Goal: Task Accomplishment & Management: Manage account settings

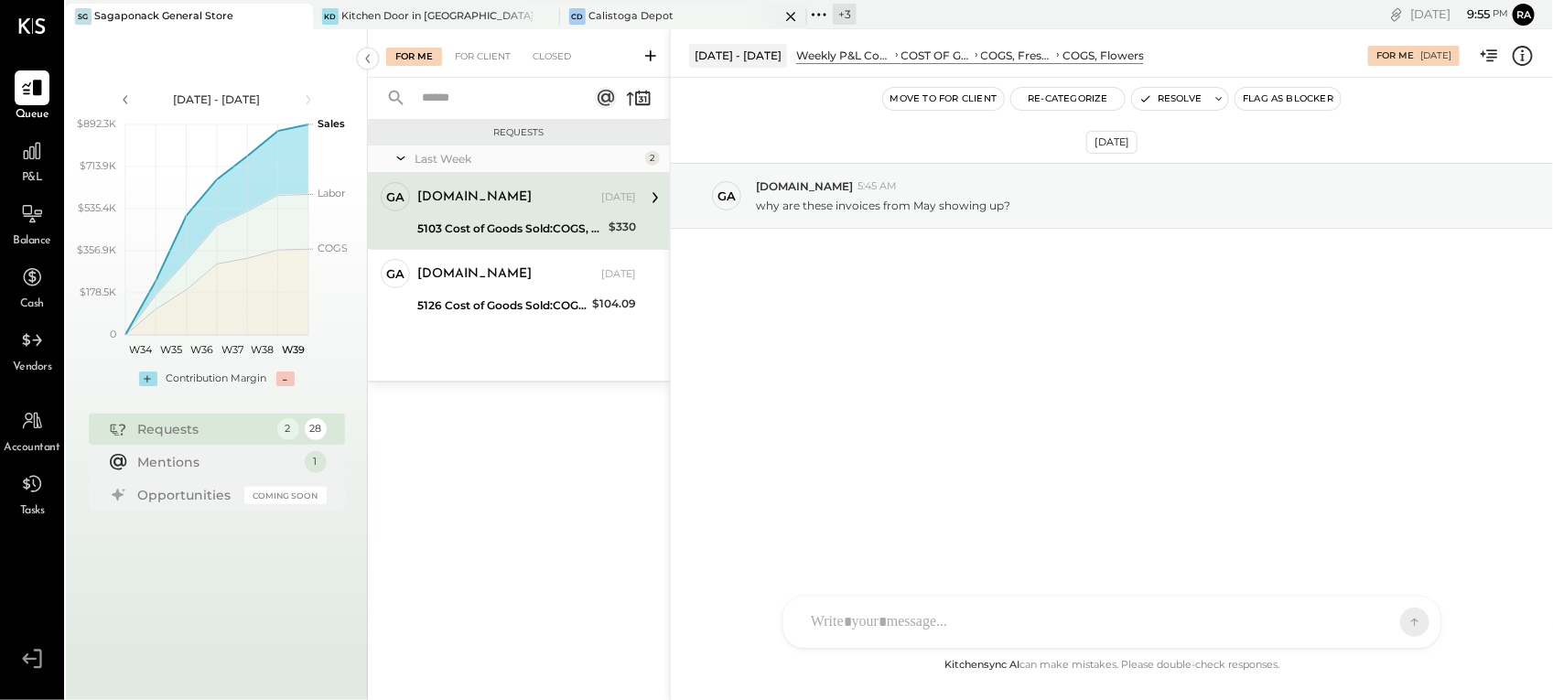
click at [638, 11] on div "Calistoga Depot" at bounding box center [630, 16] width 85 height 15
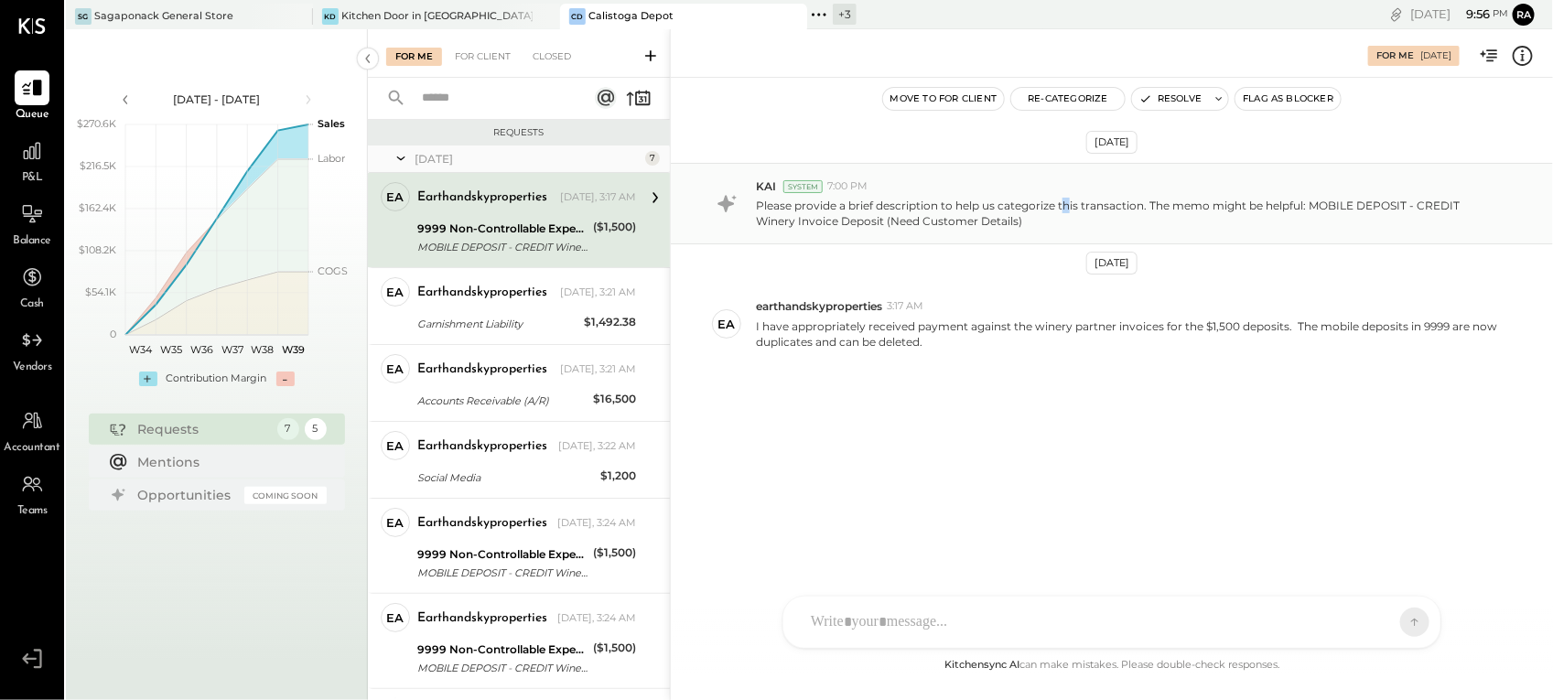
click at [1067, 195] on div "Please provide a brief description to help us categorize this transaction. The …" at bounding box center [1147, 211] width 782 height 35
drag, startPoint x: 1067, startPoint y: 195, endPoint x: 1226, endPoint y: 189, distance: 159.3
click at [1226, 189] on div "KAI System 7:00 PM" at bounding box center [1147, 186] width 782 height 16
click at [1529, 44] on icon at bounding box center [1523, 56] width 24 height 24
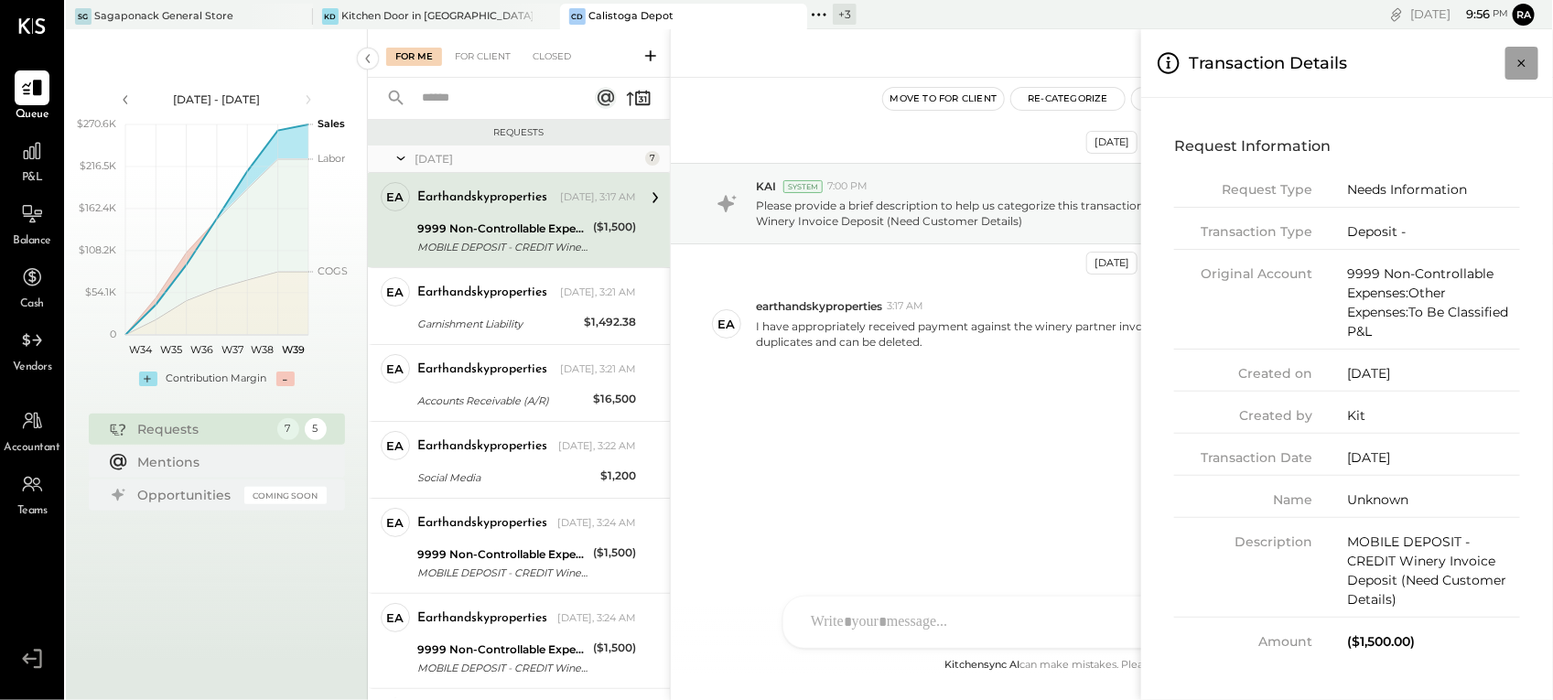
click at [1524, 62] on icon "Close panel" at bounding box center [1521, 63] width 18 height 18
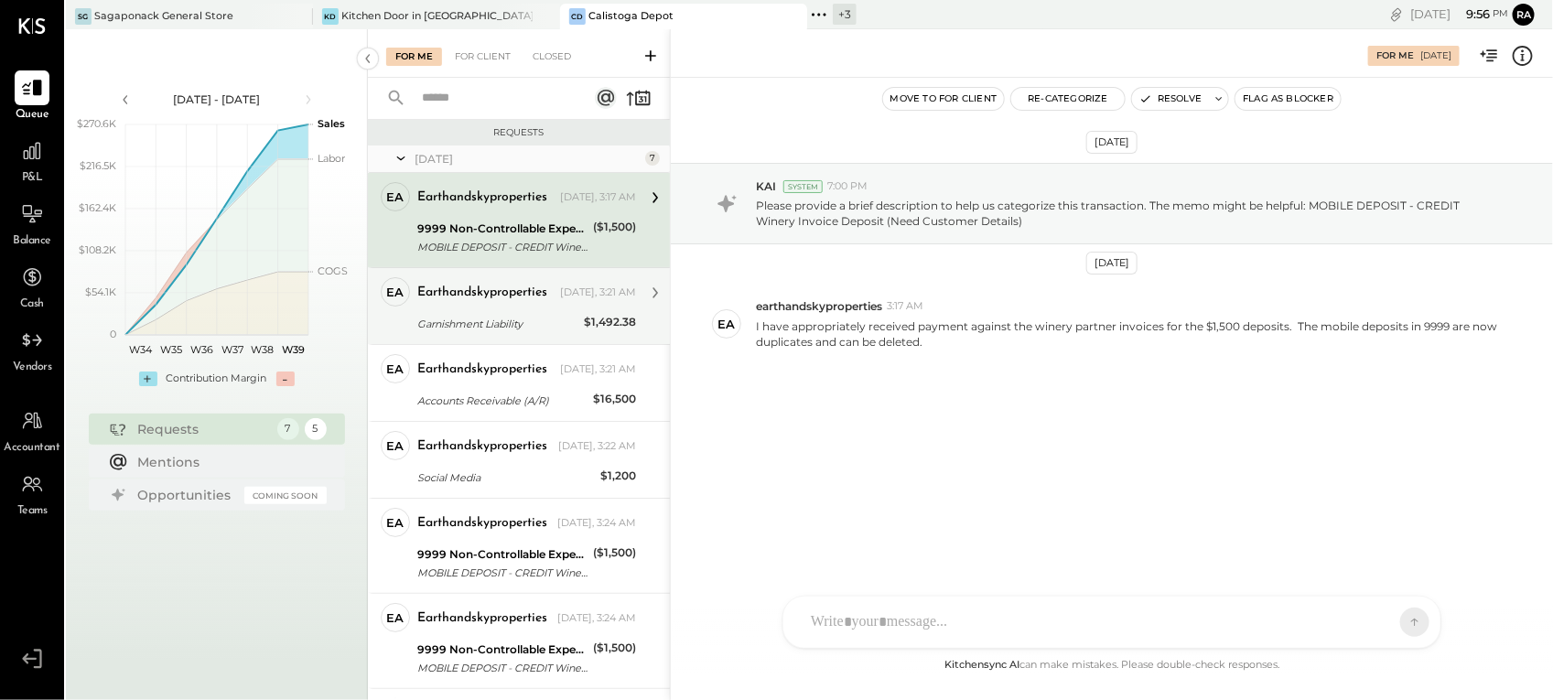
click at [510, 315] on div "Garnishment Liability" at bounding box center [497, 324] width 161 height 18
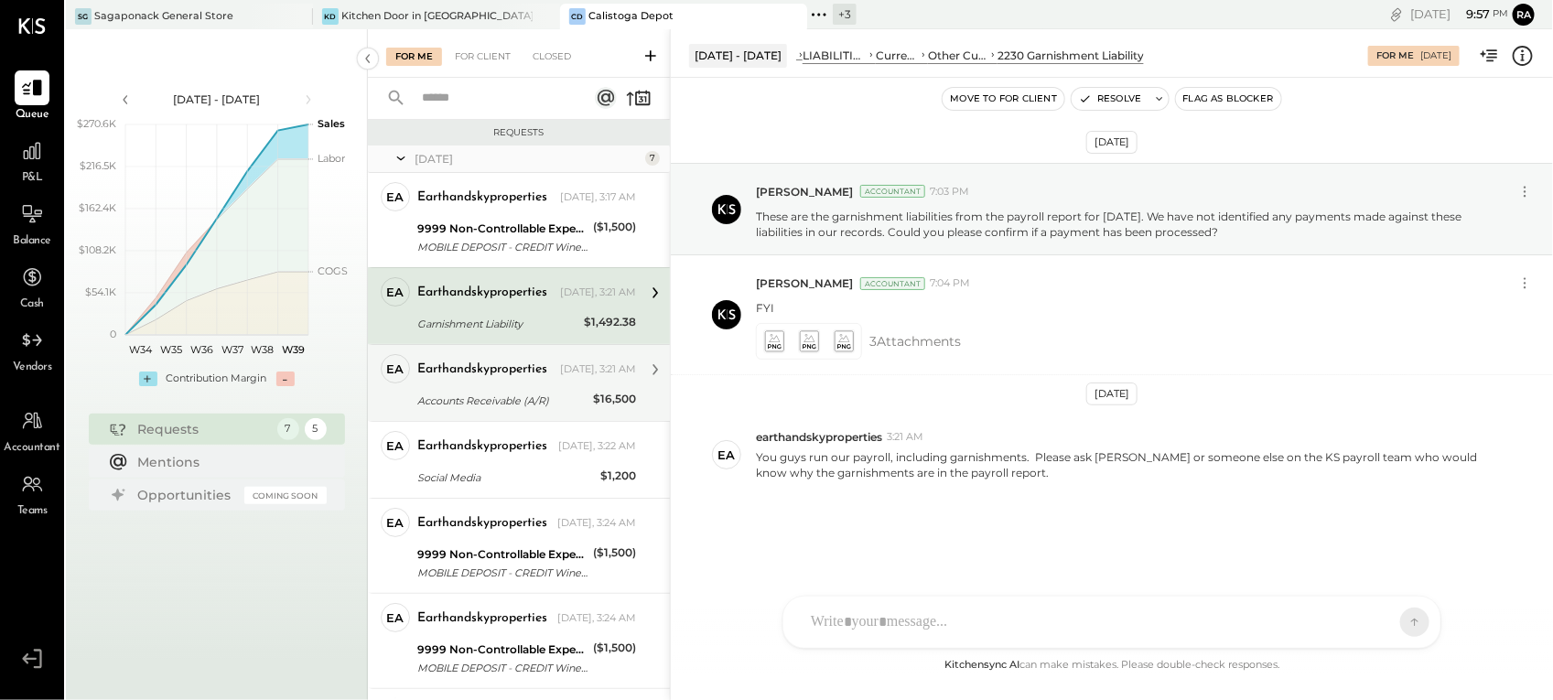
click at [527, 378] on div "earthandskyproperties" at bounding box center [482, 369] width 130 height 18
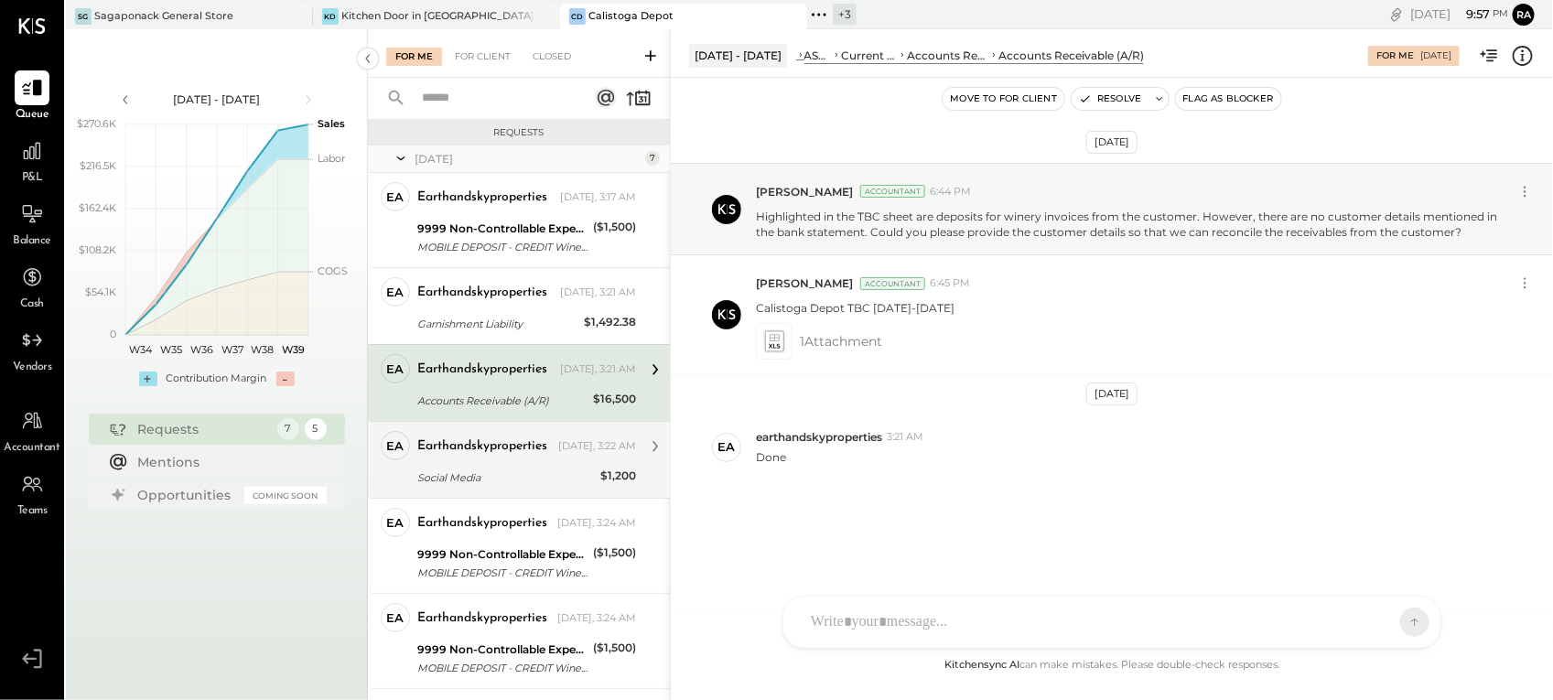
click at [515, 468] on div "Social Media" at bounding box center [505, 478] width 177 height 22
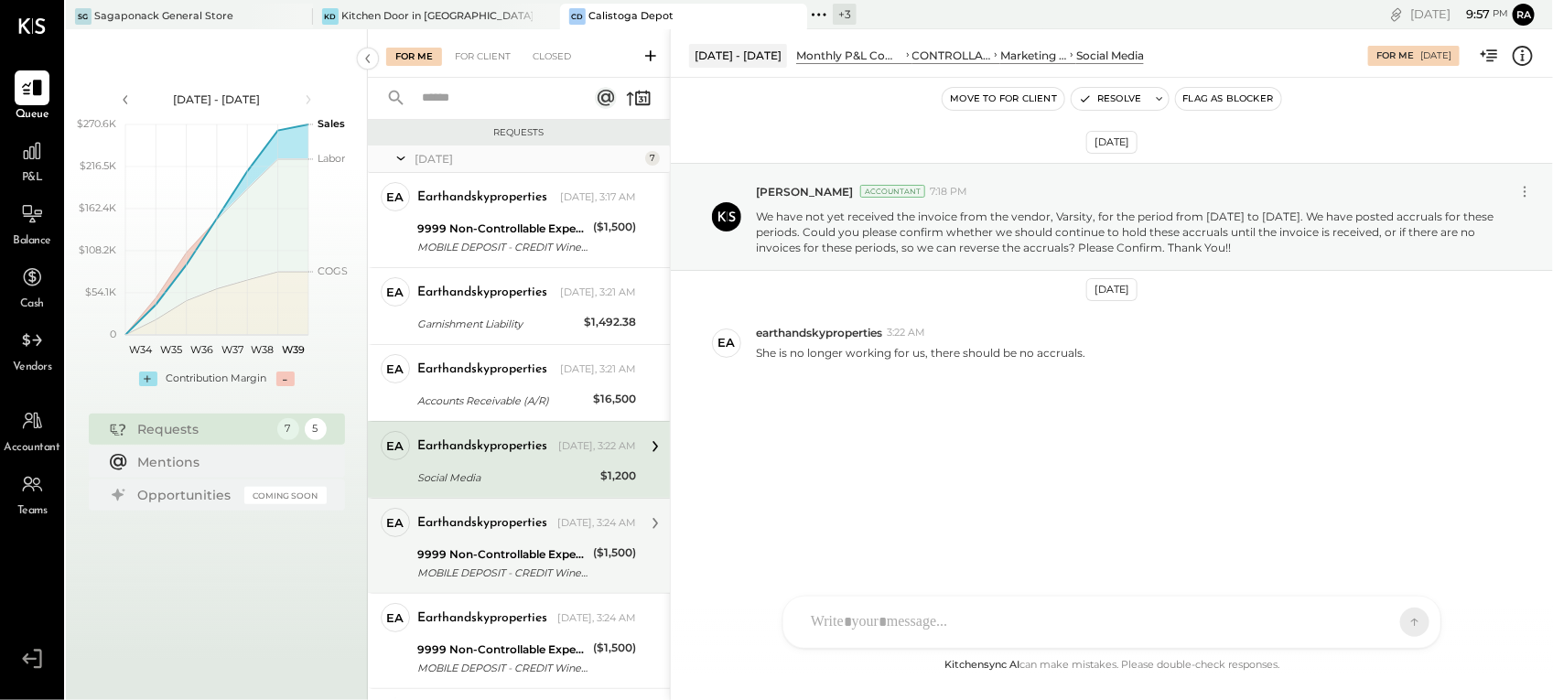
click at [478, 535] on div "earthandskyproperties [DATE], 3:24 AM" at bounding box center [526, 524] width 219 height 26
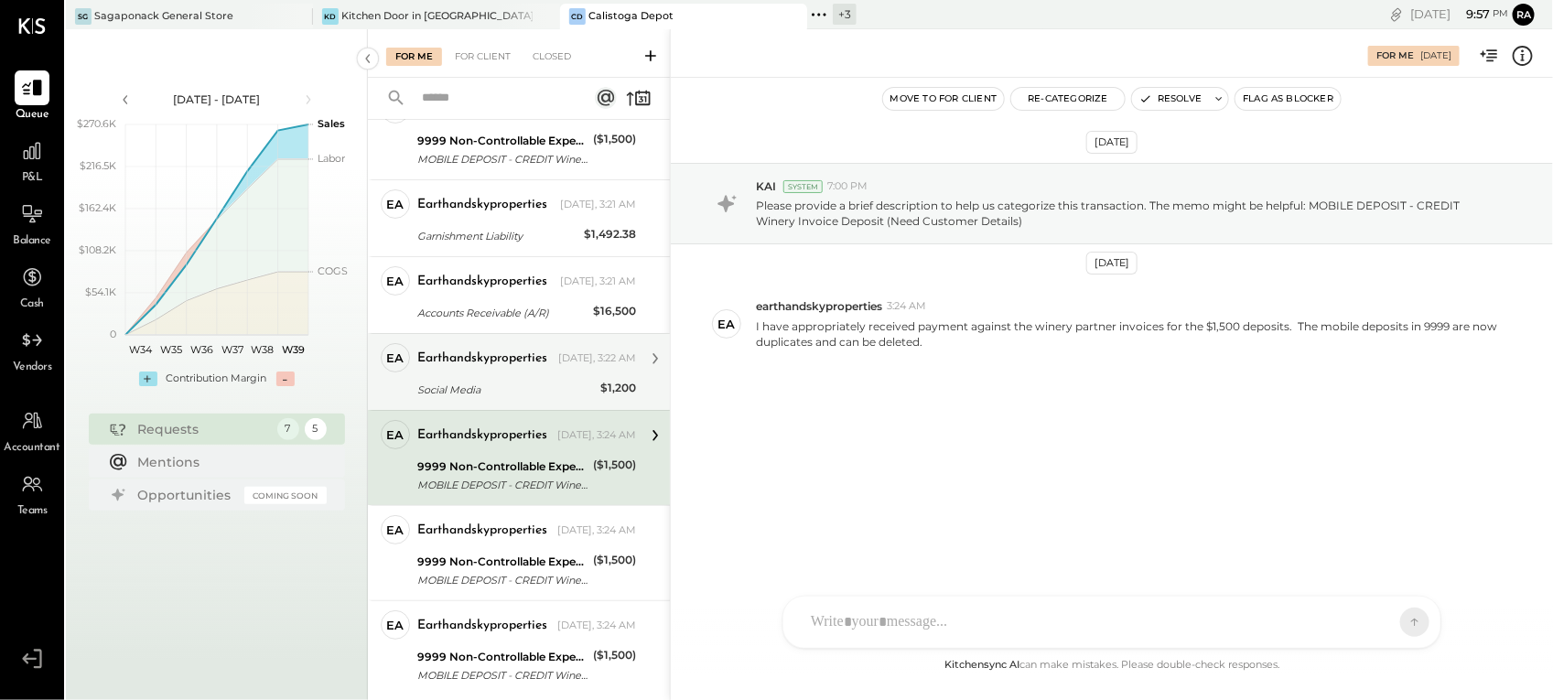
scroll to position [114, 0]
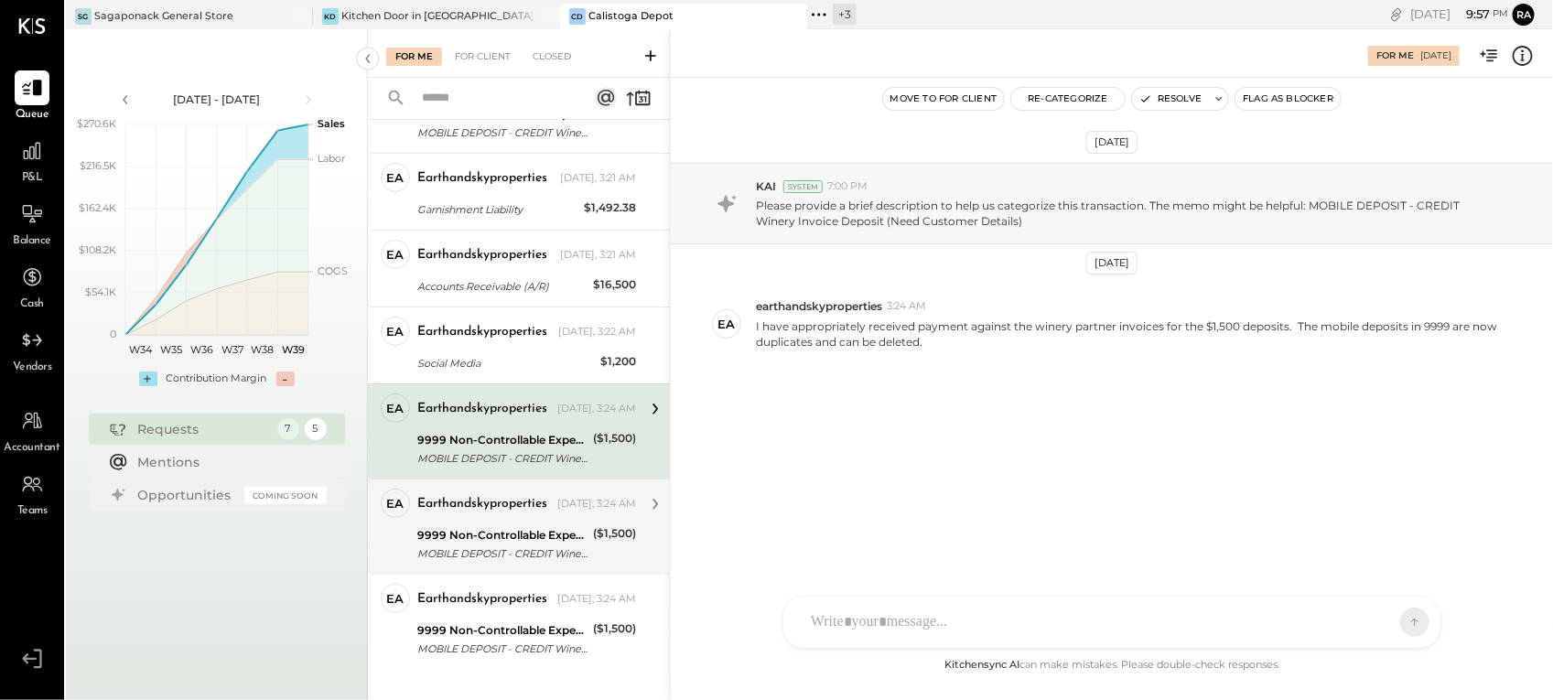
click at [486, 532] on div "9999 Non-Controllable Expenses:Other Expenses:To Be Classified P&L" at bounding box center [502, 535] width 170 height 18
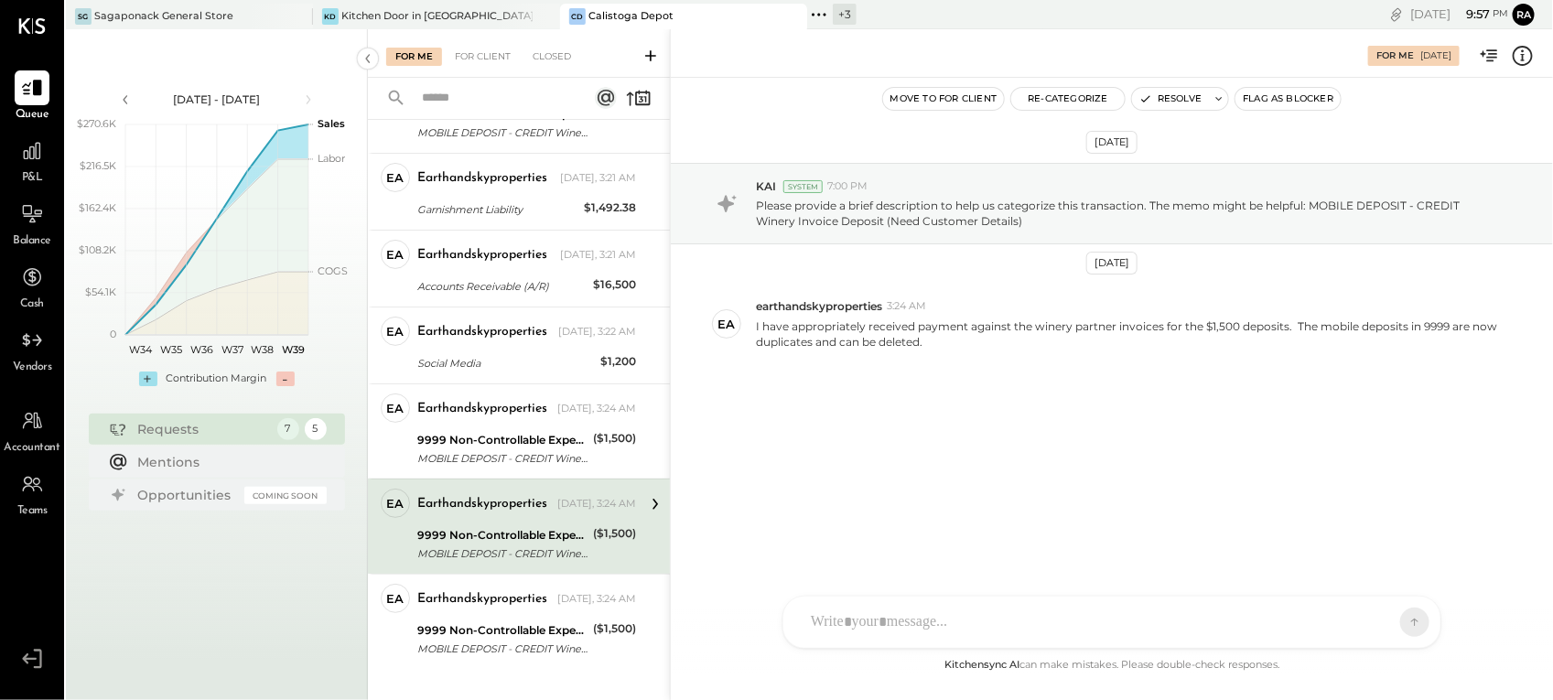
scroll to position [142, 0]
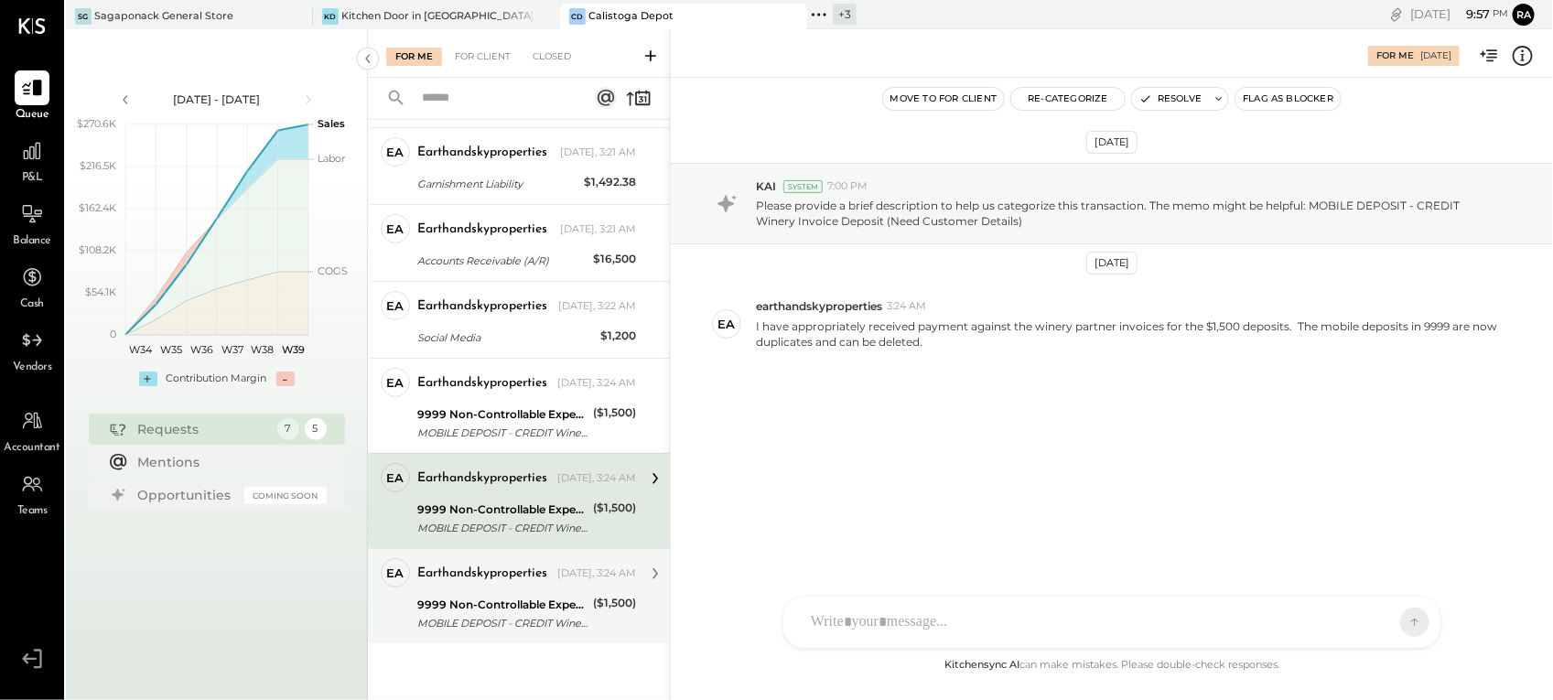
click at [474, 582] on div "earthandskyproperties" at bounding box center [482, 574] width 130 height 18
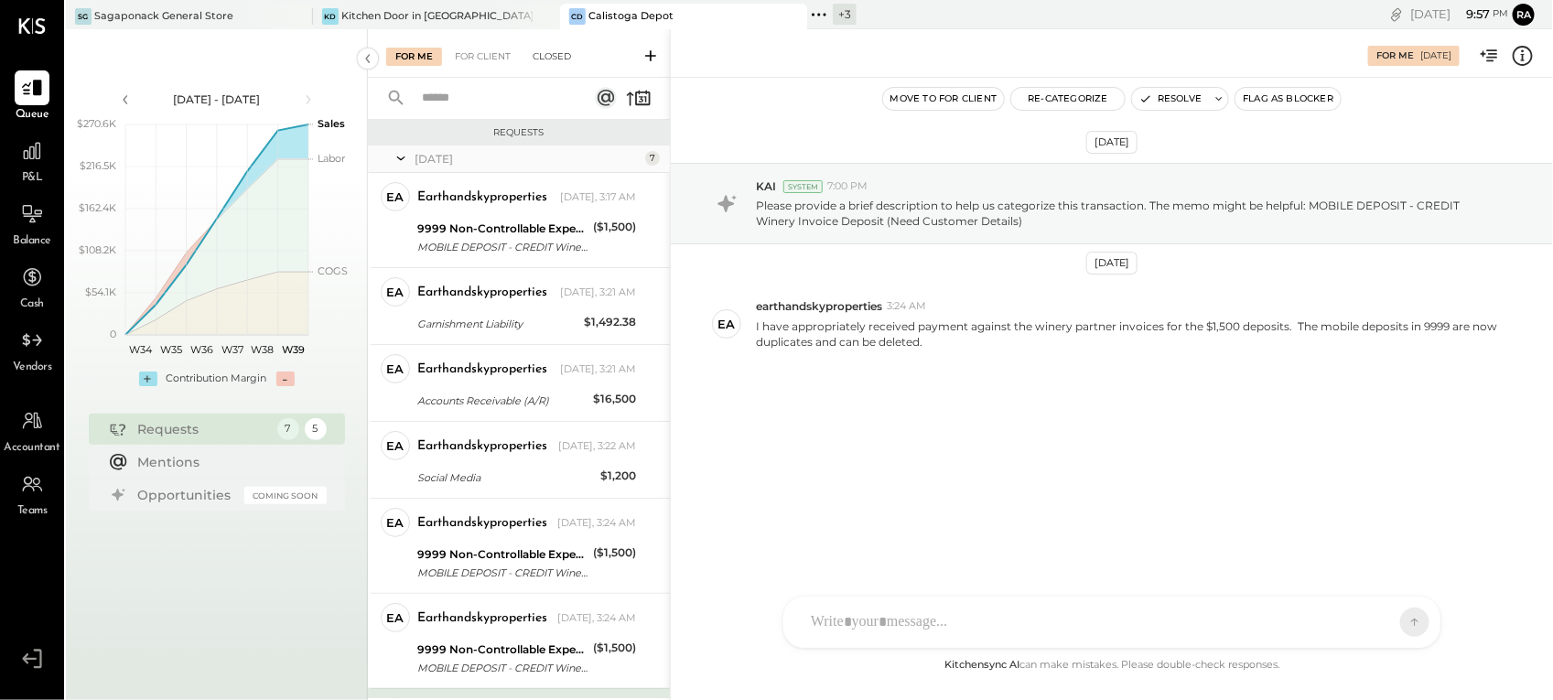
click at [559, 55] on div "Closed" at bounding box center [551, 57] width 57 height 18
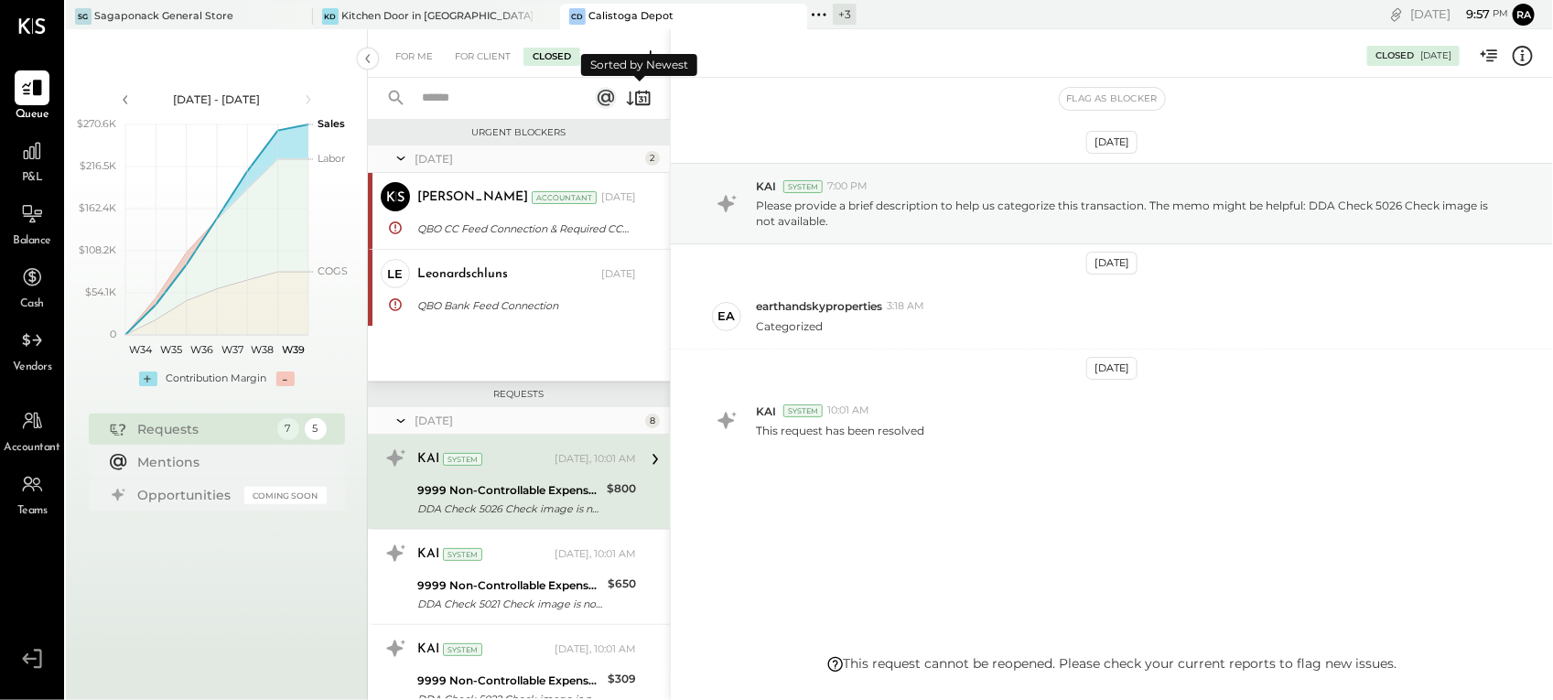
click at [636, 92] on icon at bounding box center [642, 98] width 15 height 14
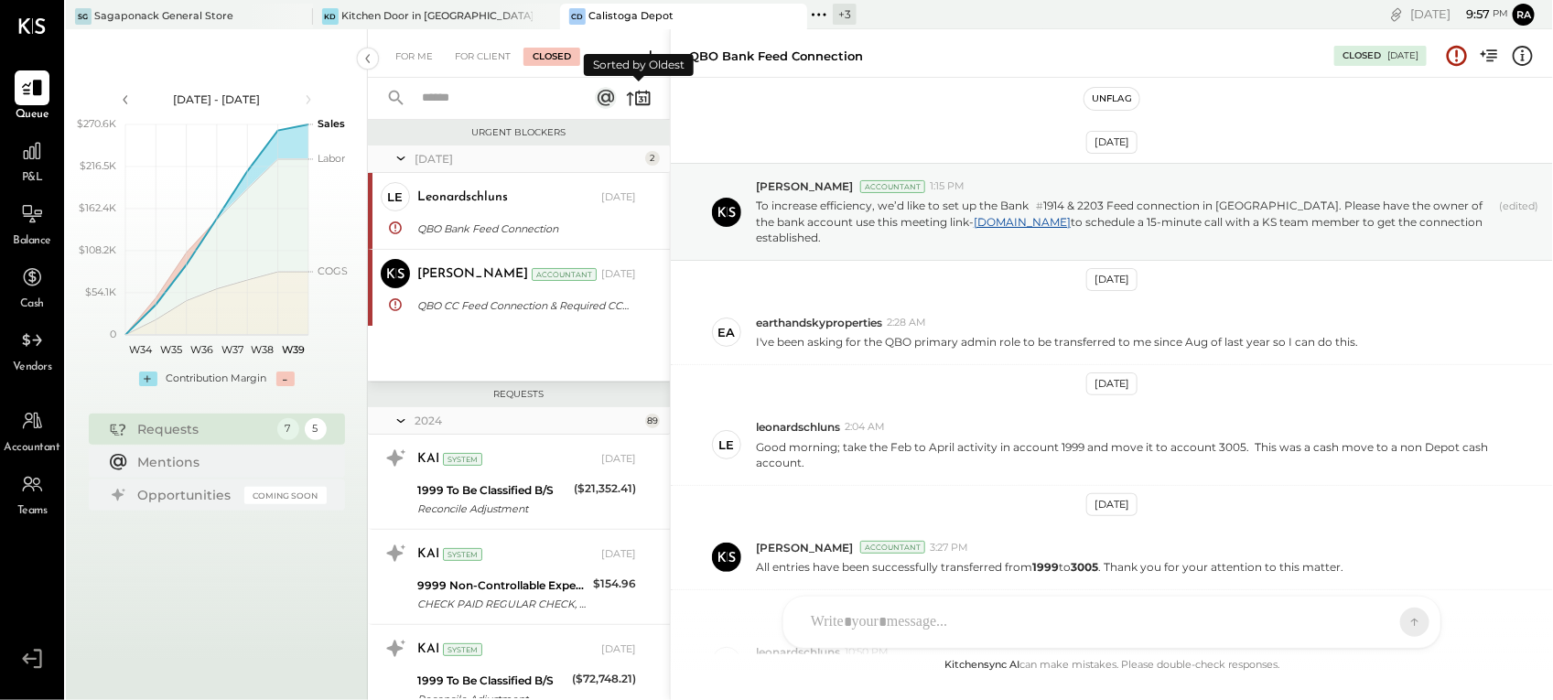
scroll to position [163, 0]
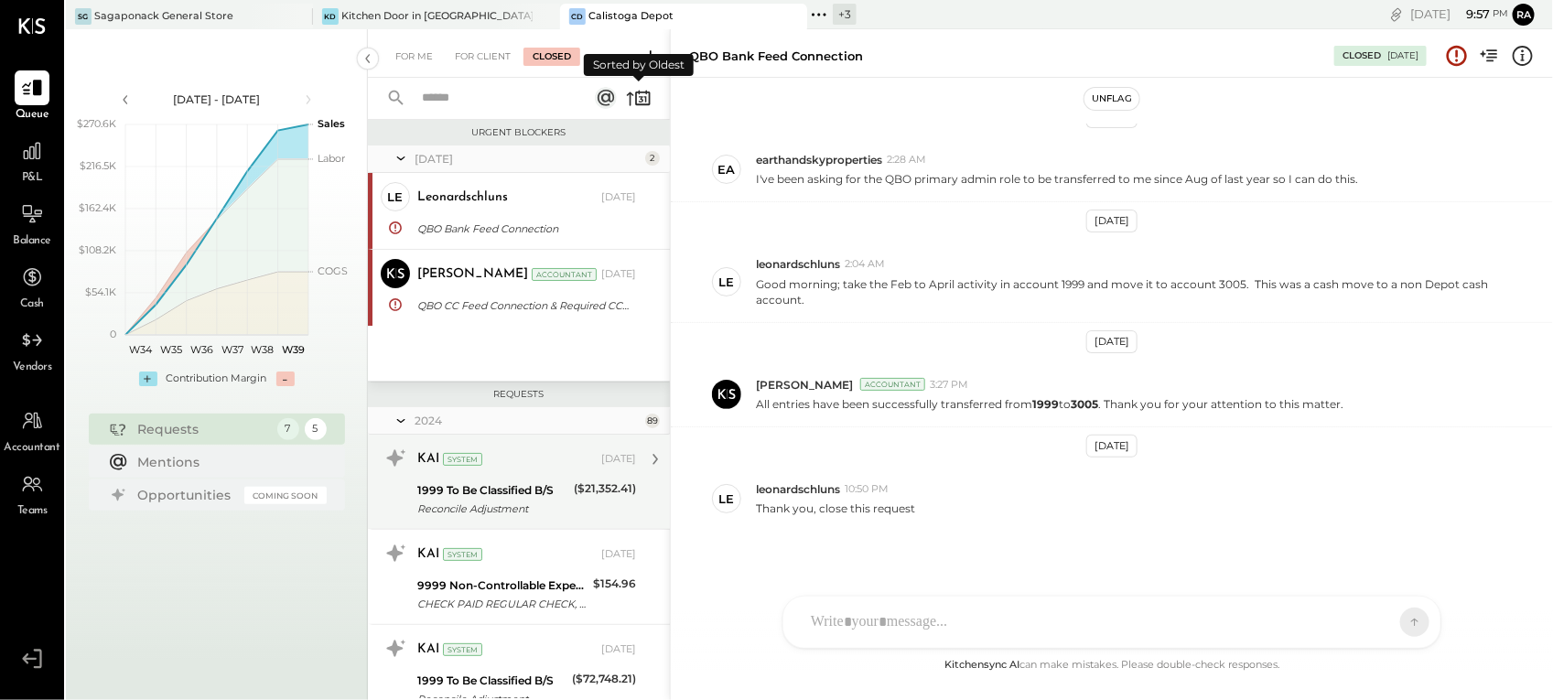
click at [486, 480] on div "1999 To Be Classified B/S Reconcile Adjustment" at bounding box center [492, 499] width 151 height 40
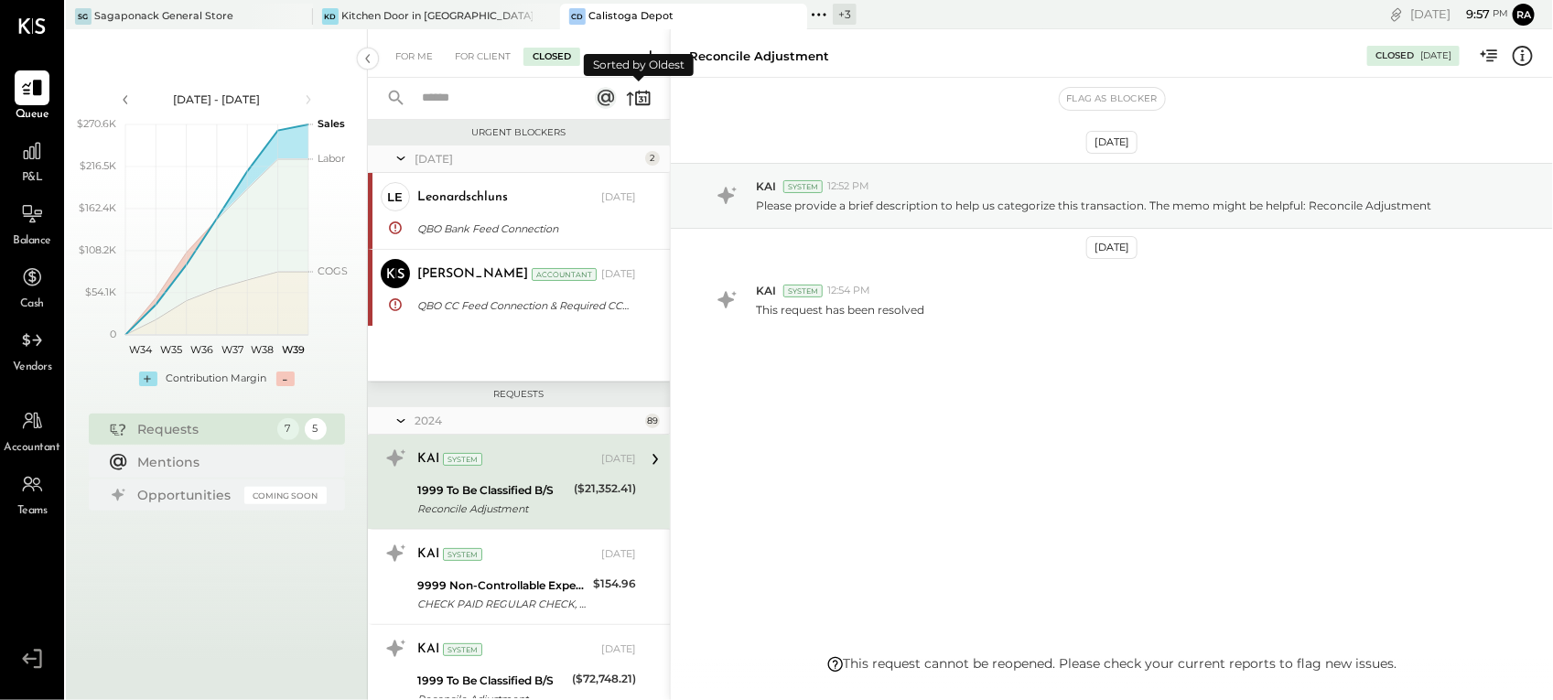
click at [643, 103] on icon at bounding box center [642, 98] width 15 height 14
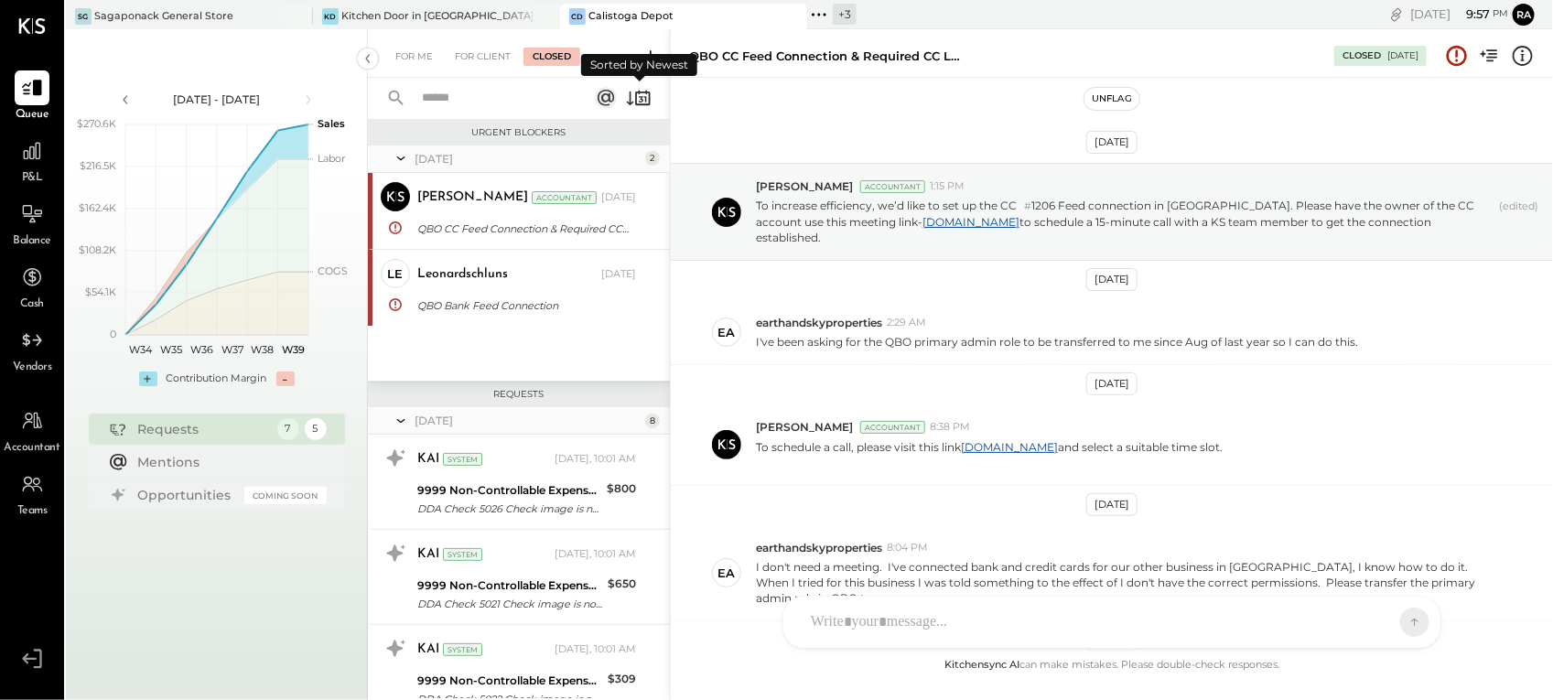
scroll to position [488, 0]
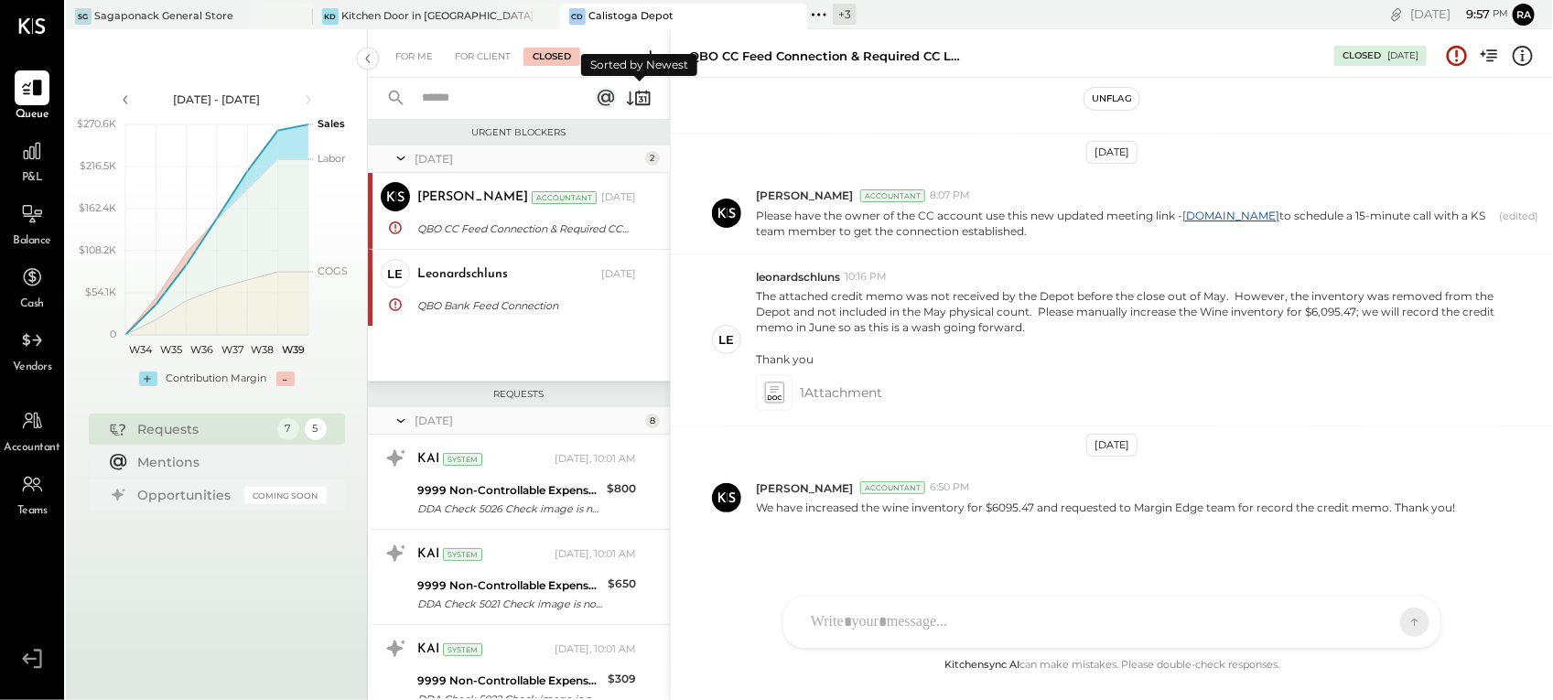
click at [643, 98] on icon at bounding box center [639, 98] width 26 height 26
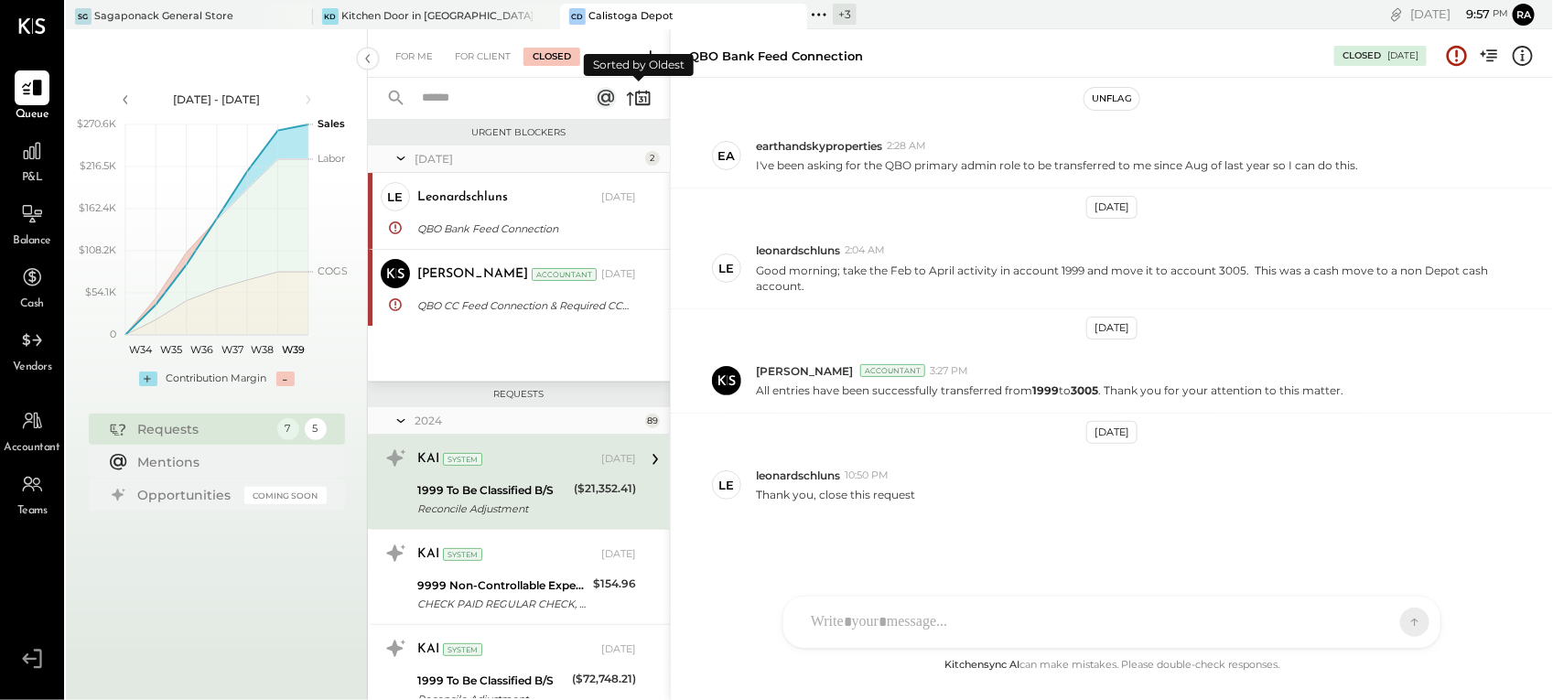
scroll to position [163, 0]
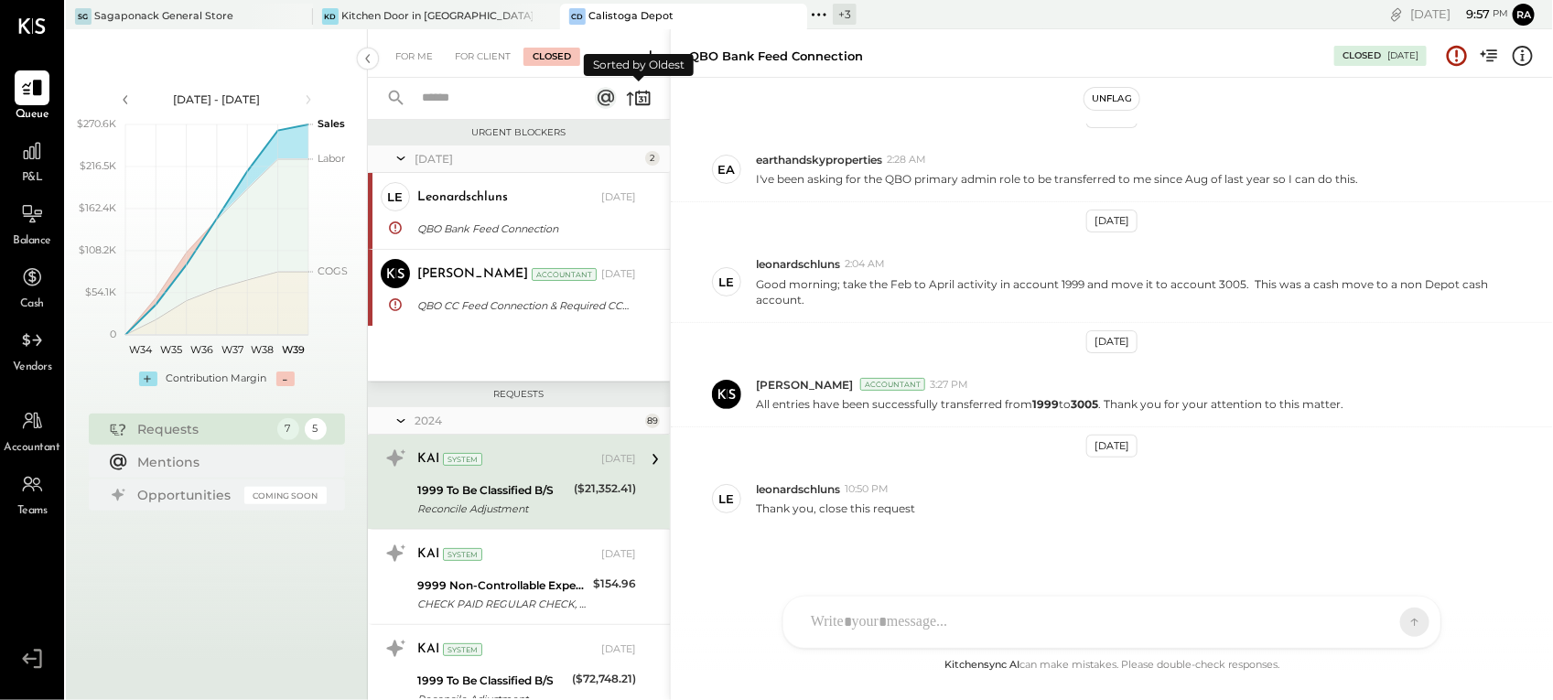
click at [643, 98] on icon at bounding box center [639, 98] width 26 height 26
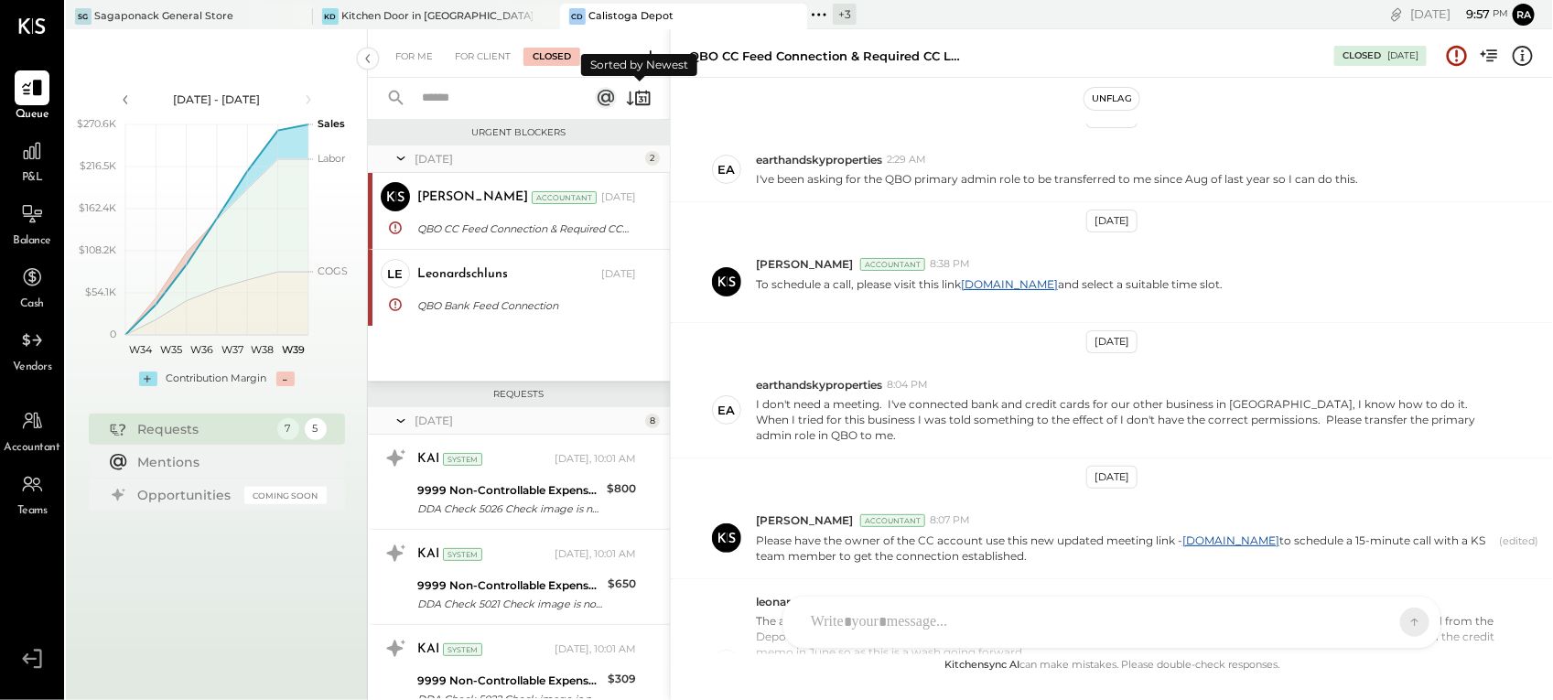
scroll to position [488, 0]
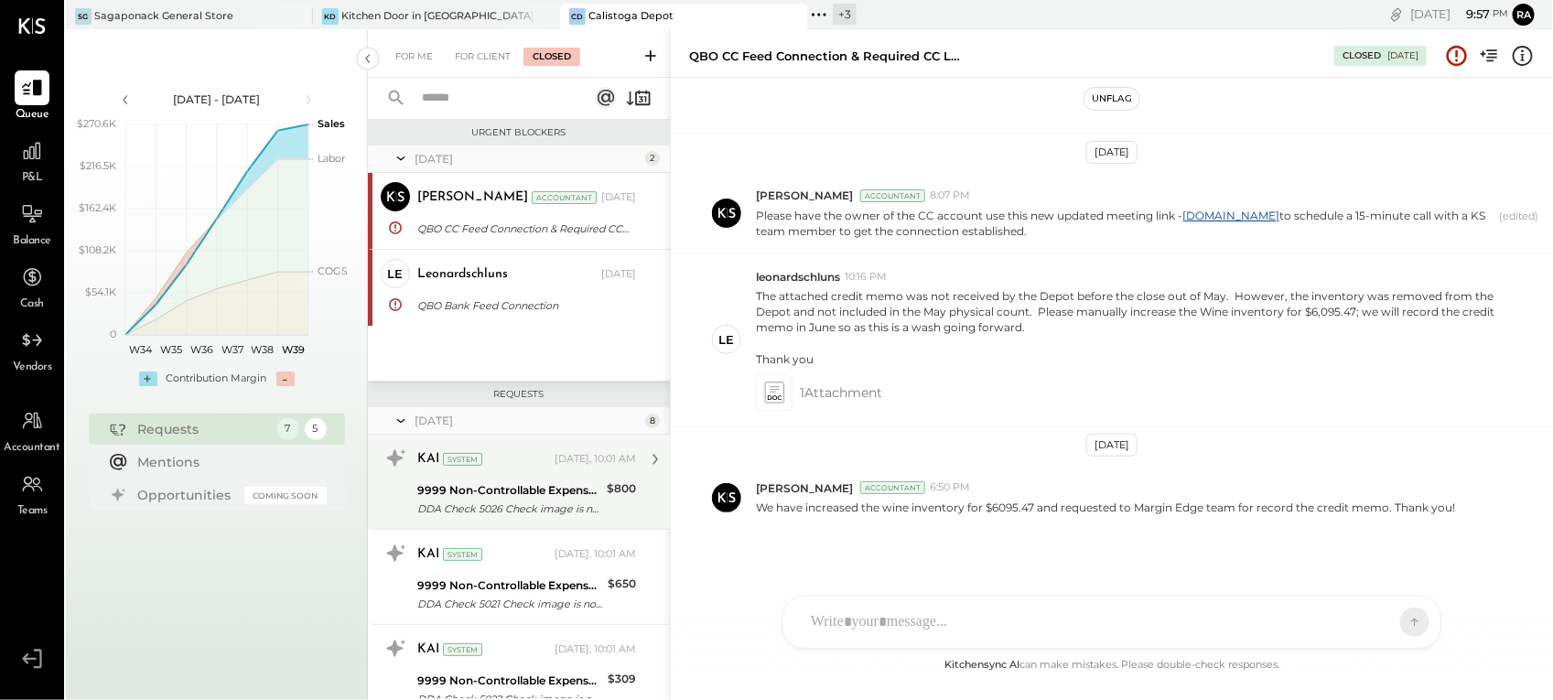
click at [509, 492] on div "9999 Non-Controllable Expenses:Other Expenses:To Be Classified P&L" at bounding box center [509, 490] width 184 height 18
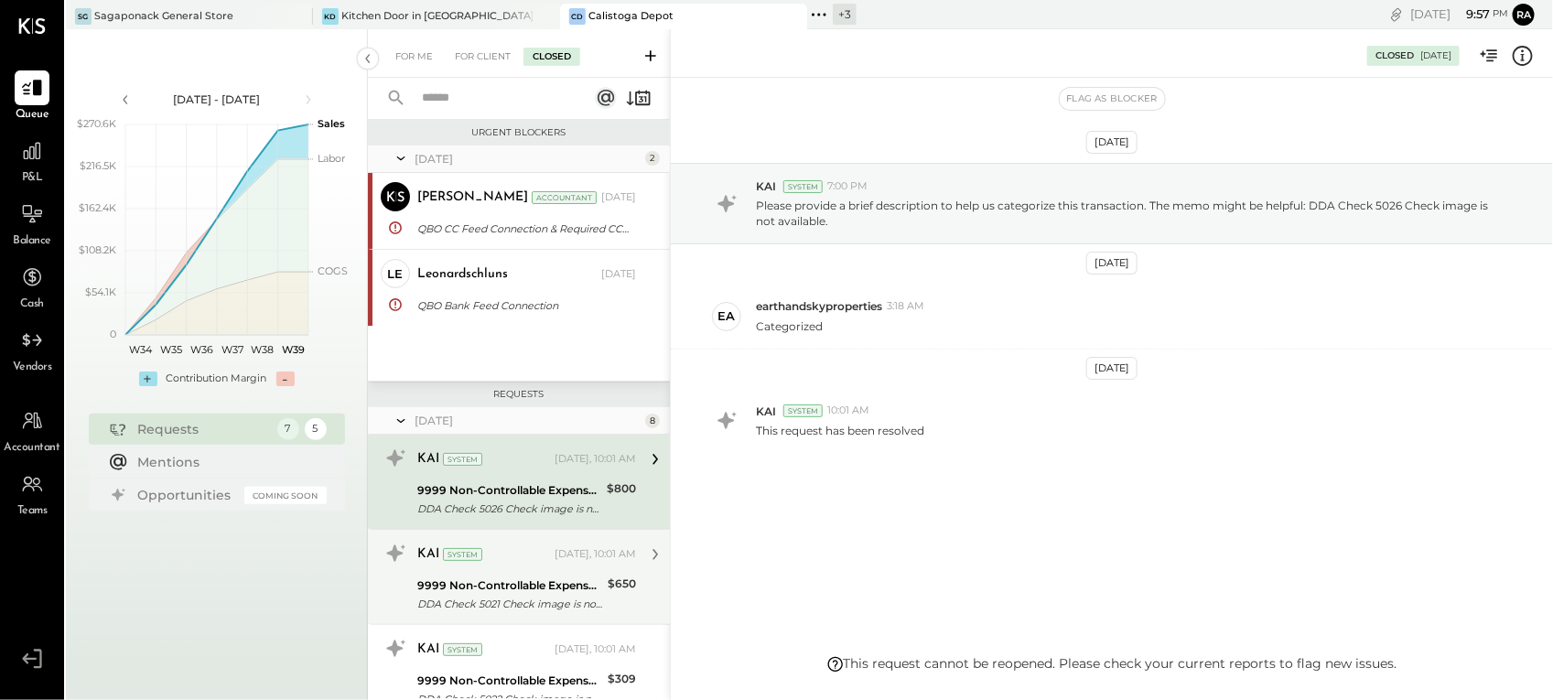
click at [481, 593] on div "9999 Non-Controllable Expenses:Other Expenses:To Be Classified P&L" at bounding box center [509, 585] width 185 height 18
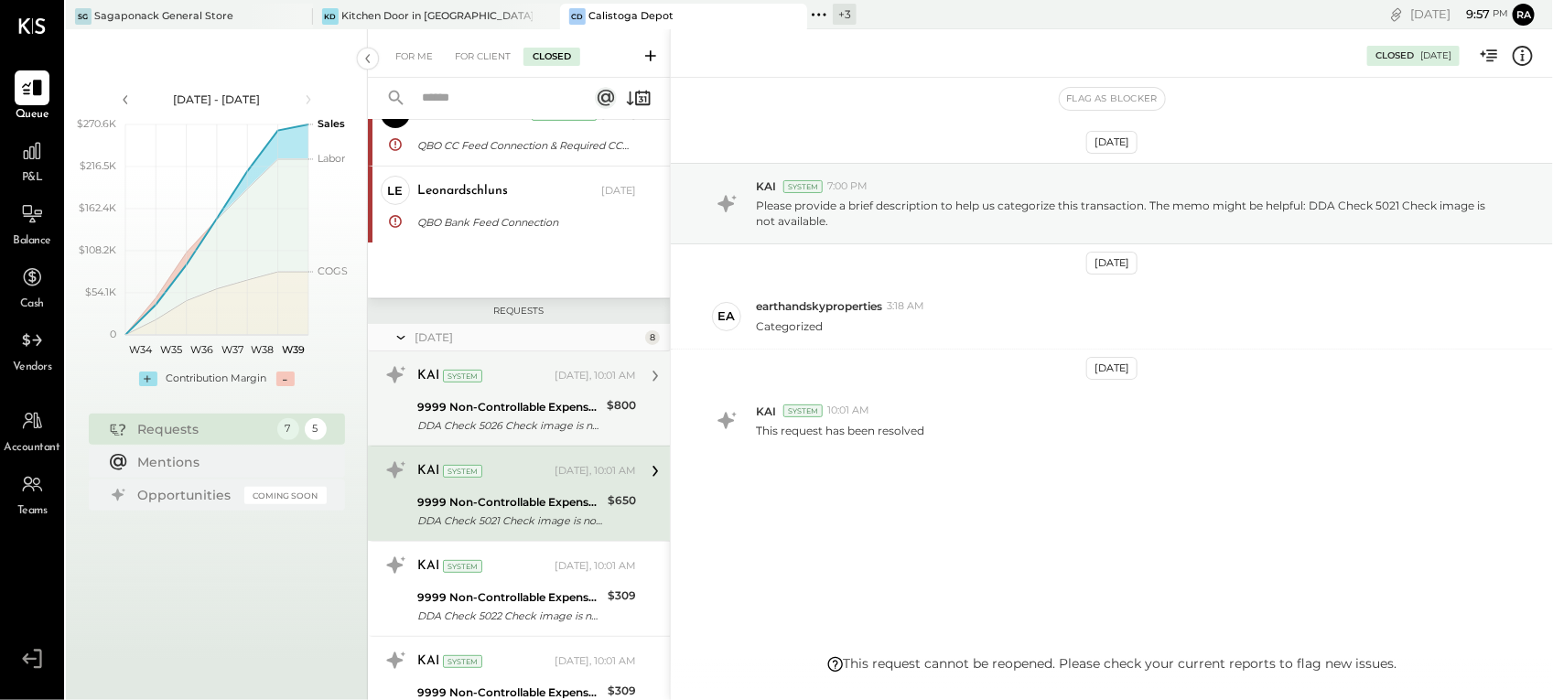
scroll to position [114, 0]
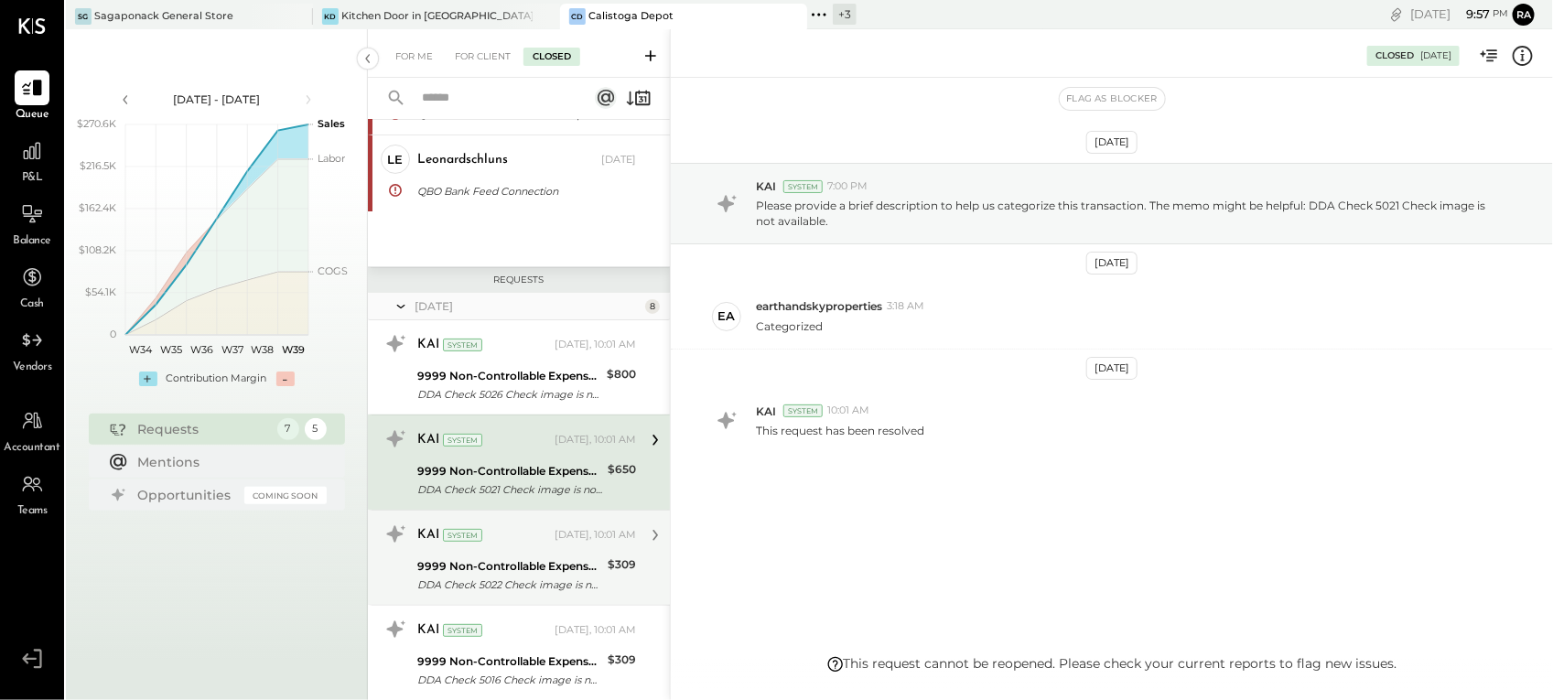
click at [515, 568] on div "9999 Non-Controllable Expenses:Other Expenses:To Be Classified P&L" at bounding box center [509, 566] width 185 height 18
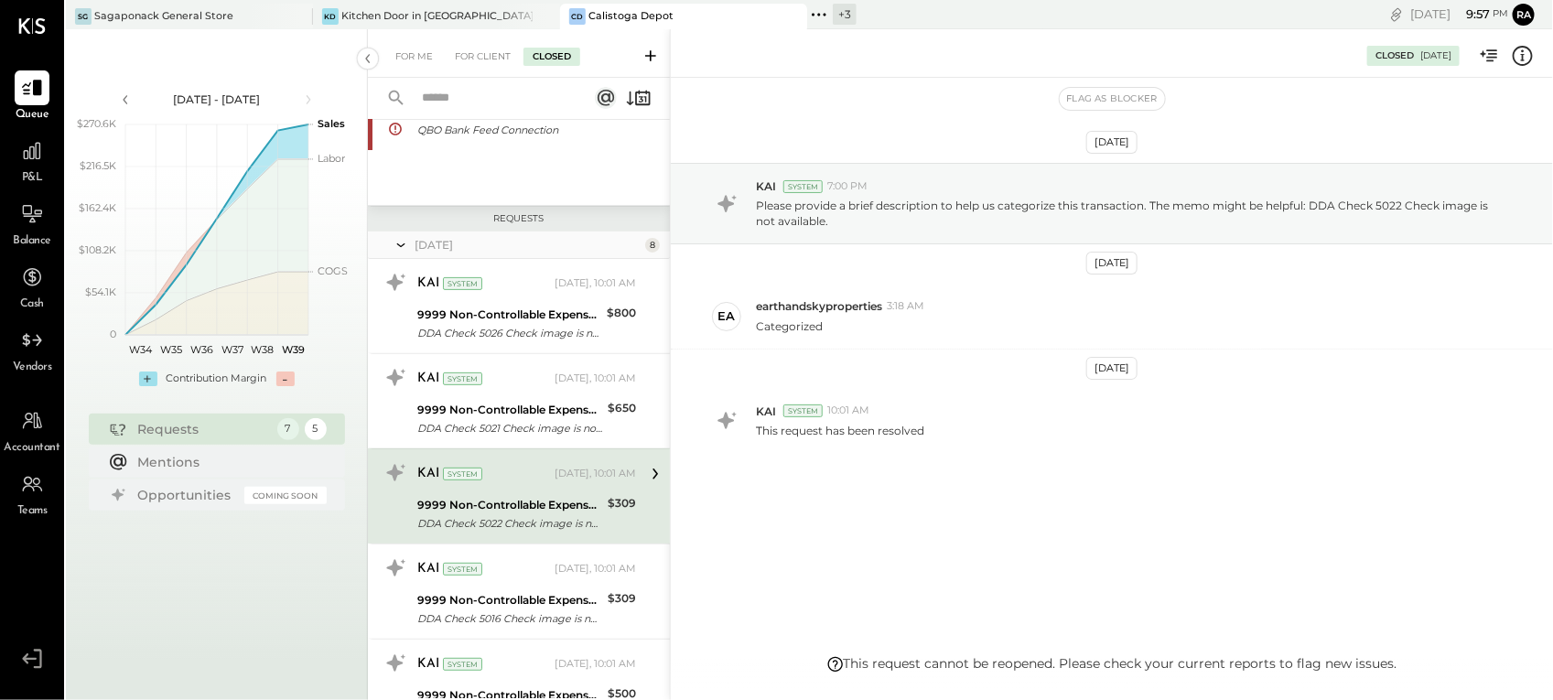
scroll to position [229, 0]
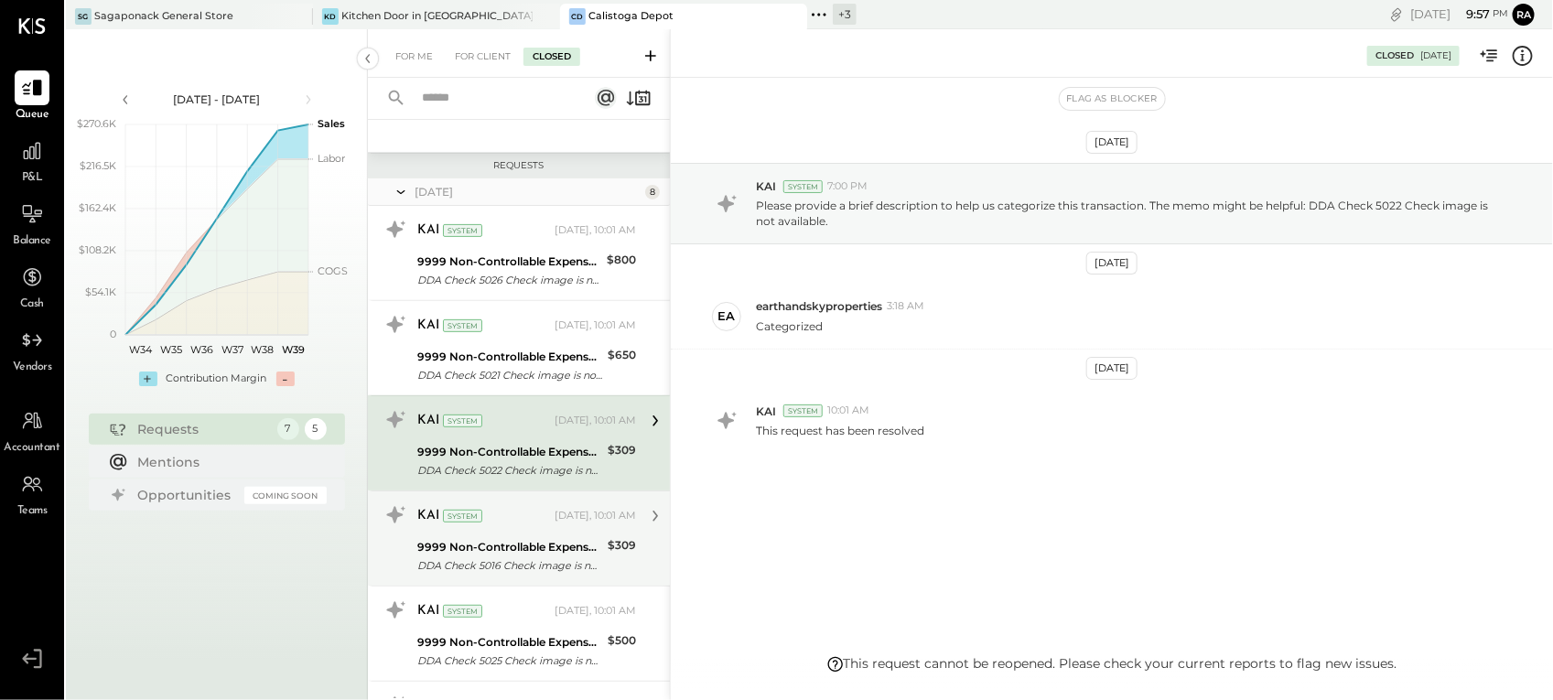
click at [500, 536] on div "9999 Non-Controllable Expenses:Other Expenses:To Be Classified P&L DDA Check 50…" at bounding box center [509, 556] width 185 height 40
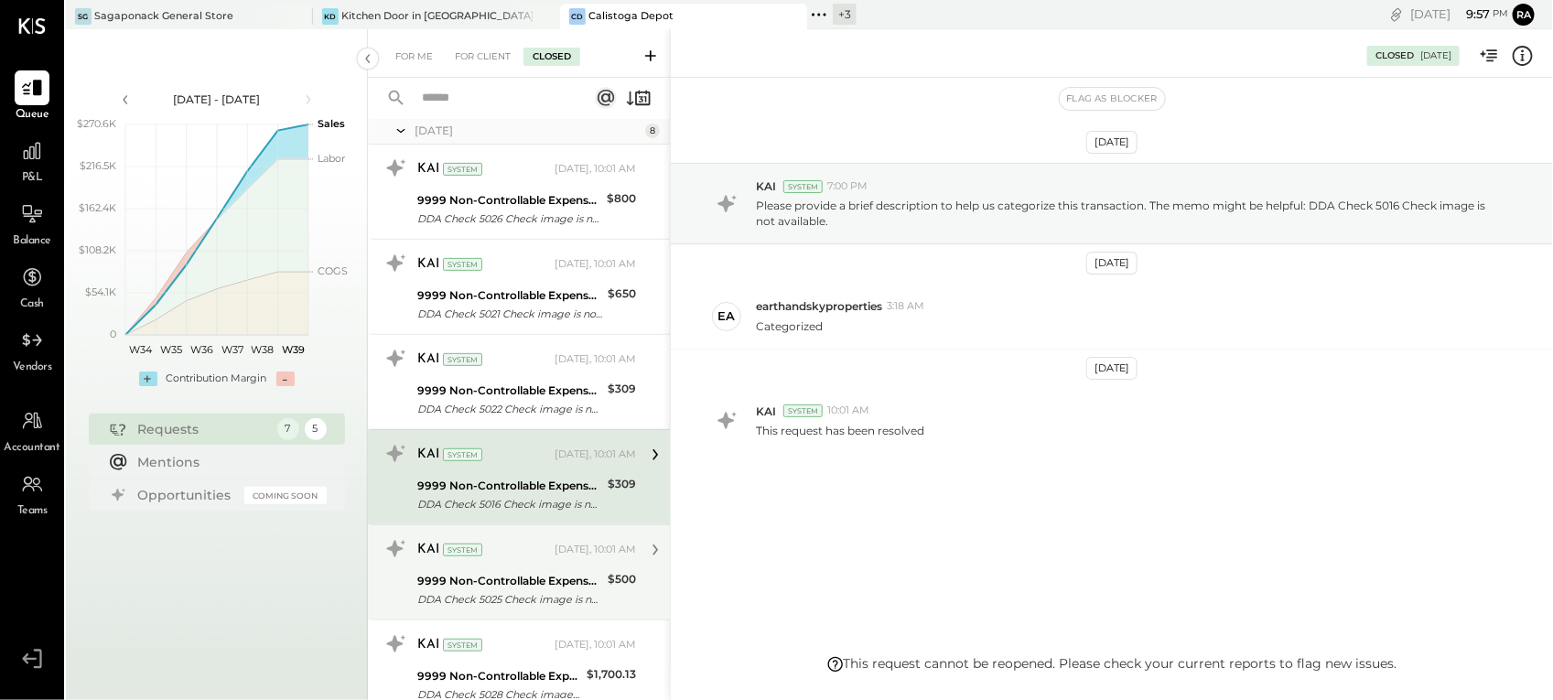
scroll to position [343, 0]
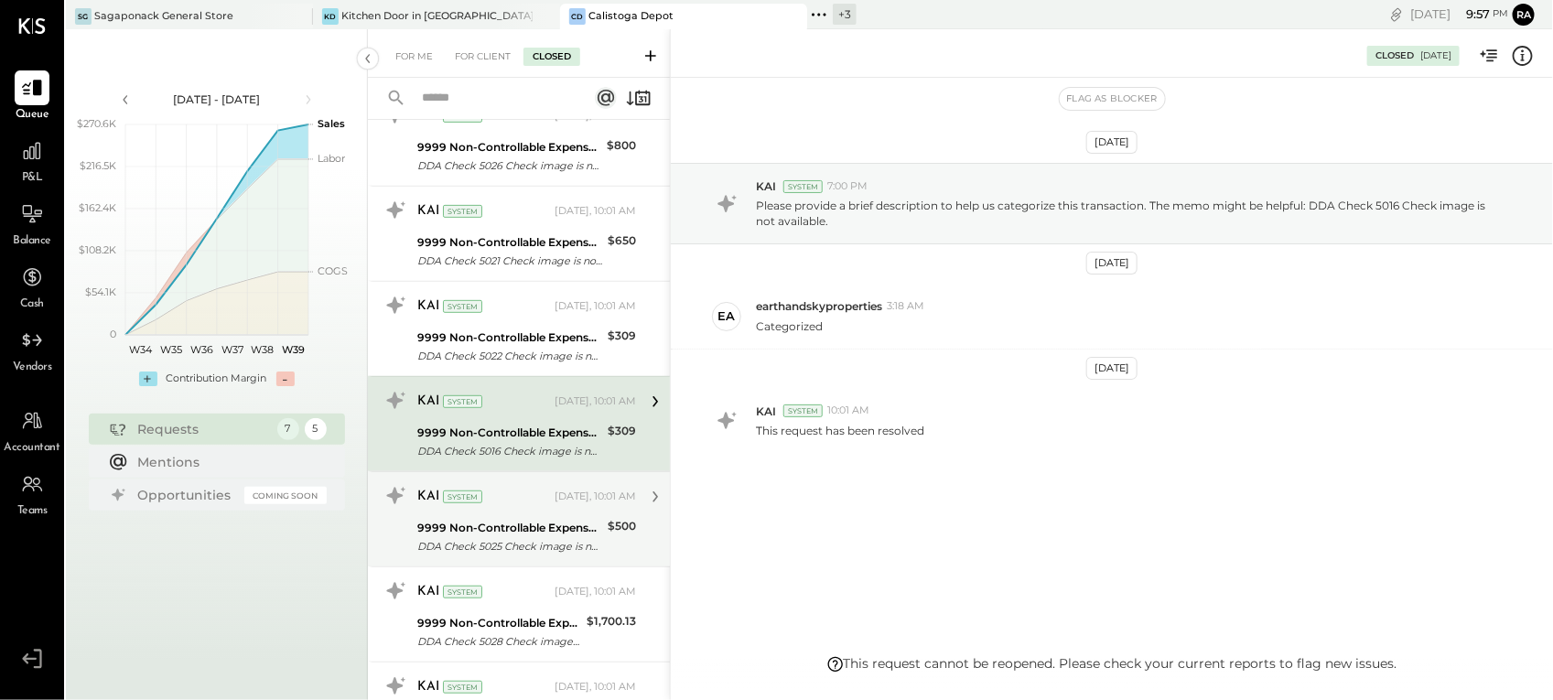
click at [487, 537] on div "DDA Check 5025 Check image is not available." at bounding box center [509, 546] width 185 height 18
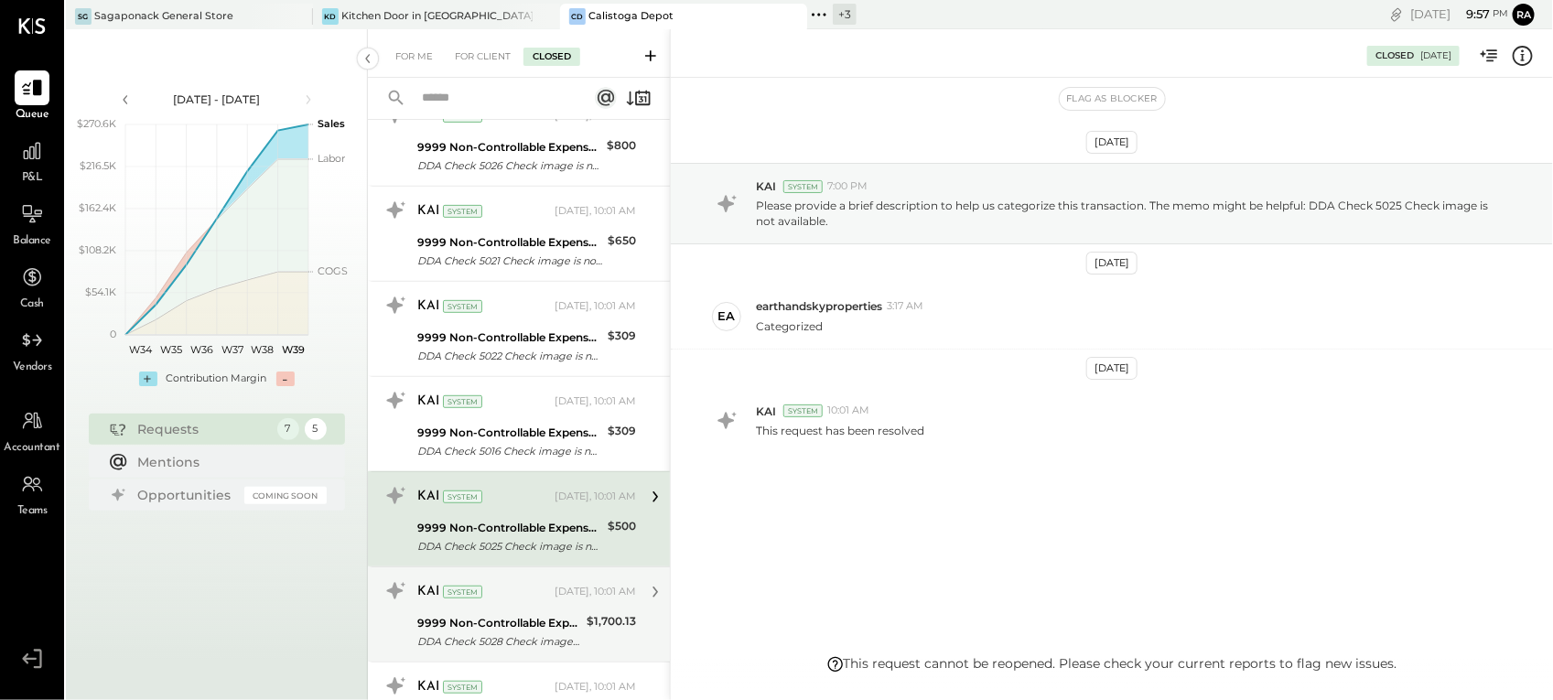
click at [515, 632] on div "9999 Non-Controllable Expenses:Other Expenses:To Be Classified P&L" at bounding box center [499, 623] width 164 height 18
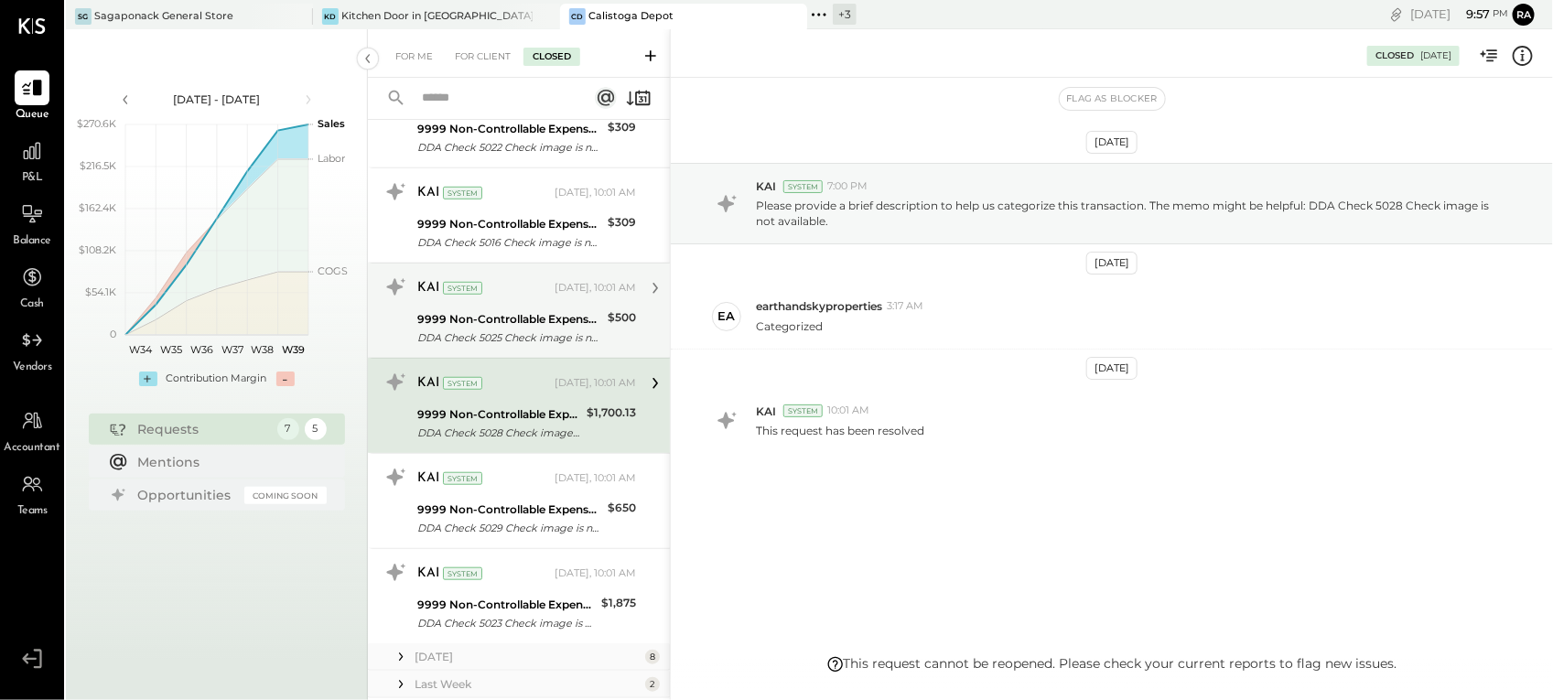
scroll to position [572, 0]
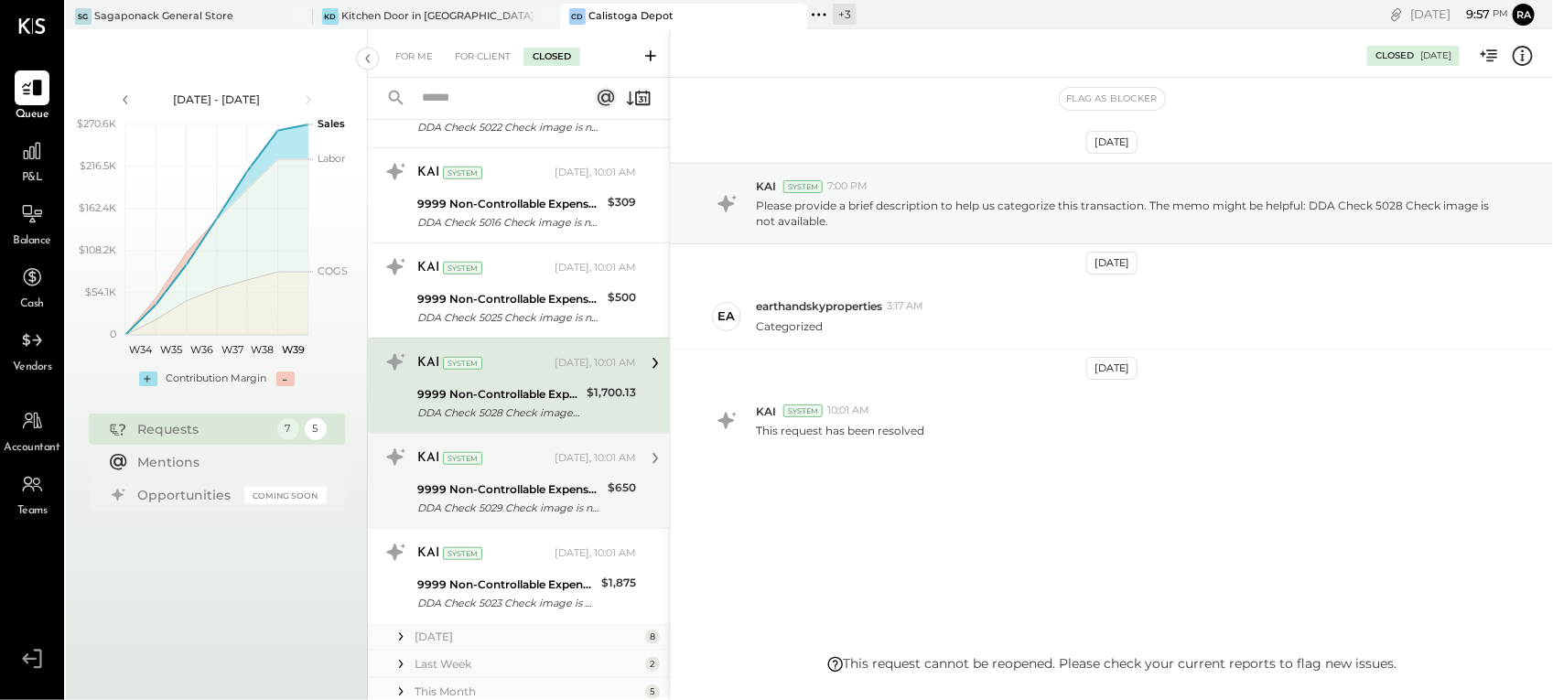
click at [527, 483] on div "9999 Non-Controllable Expenses:Other Expenses:To Be Classified P&L" at bounding box center [509, 489] width 185 height 18
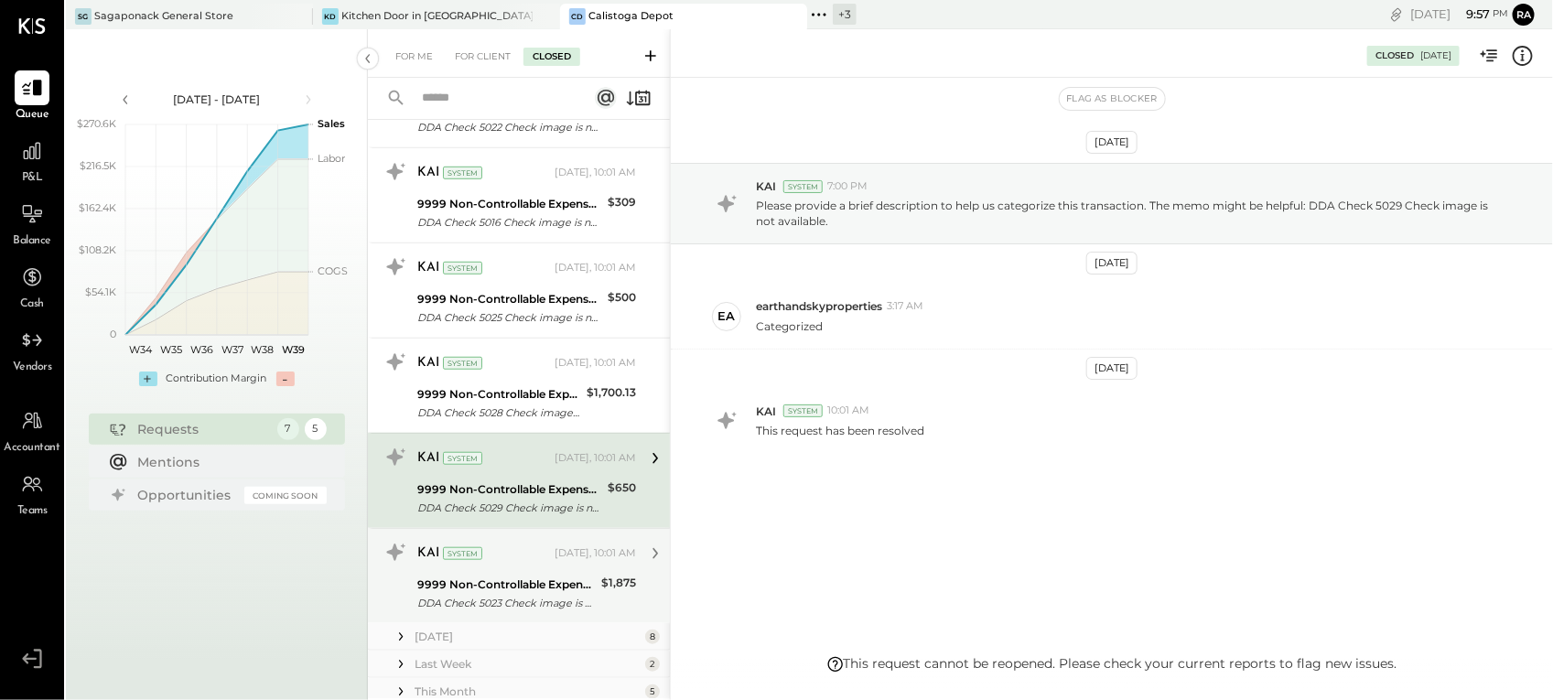
click at [477, 579] on div "9999 Non-Controllable Expenses:Other Expenses:To Be Classified P&L" at bounding box center [506, 584] width 178 height 18
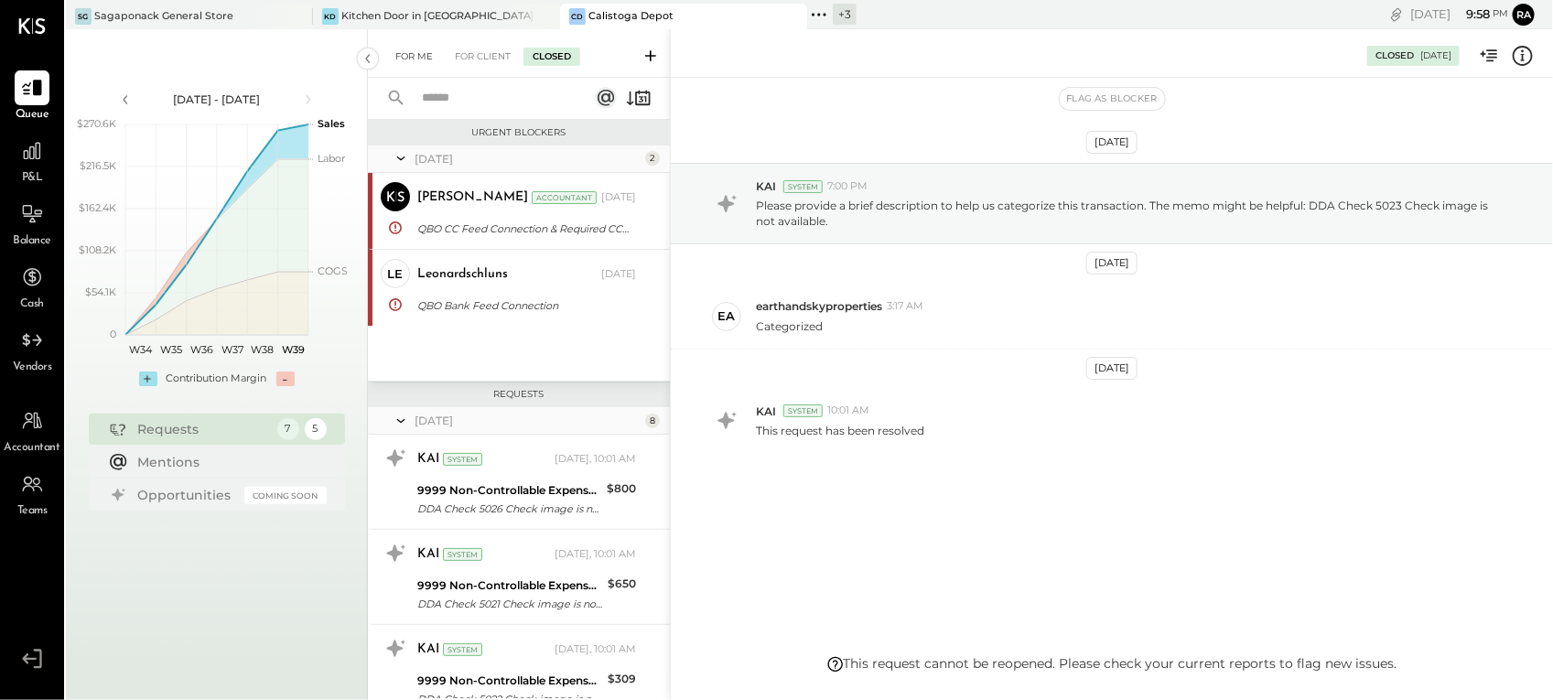
click at [416, 57] on div "For Me" at bounding box center [414, 57] width 56 height 18
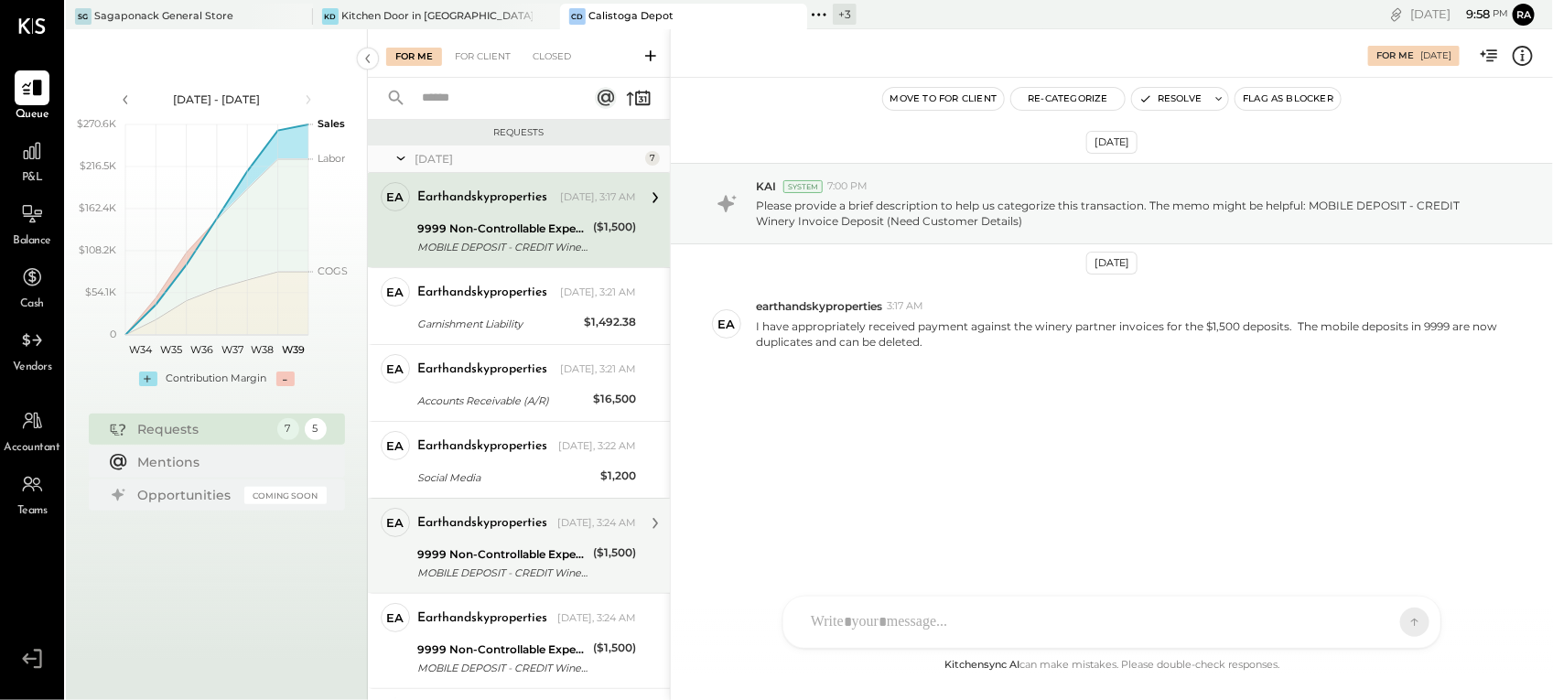
click at [483, 564] on div "MOBILE DEPOSIT - CREDIT Winery Invoice Deposit (Need Customer Details)" at bounding box center [502, 573] width 170 height 18
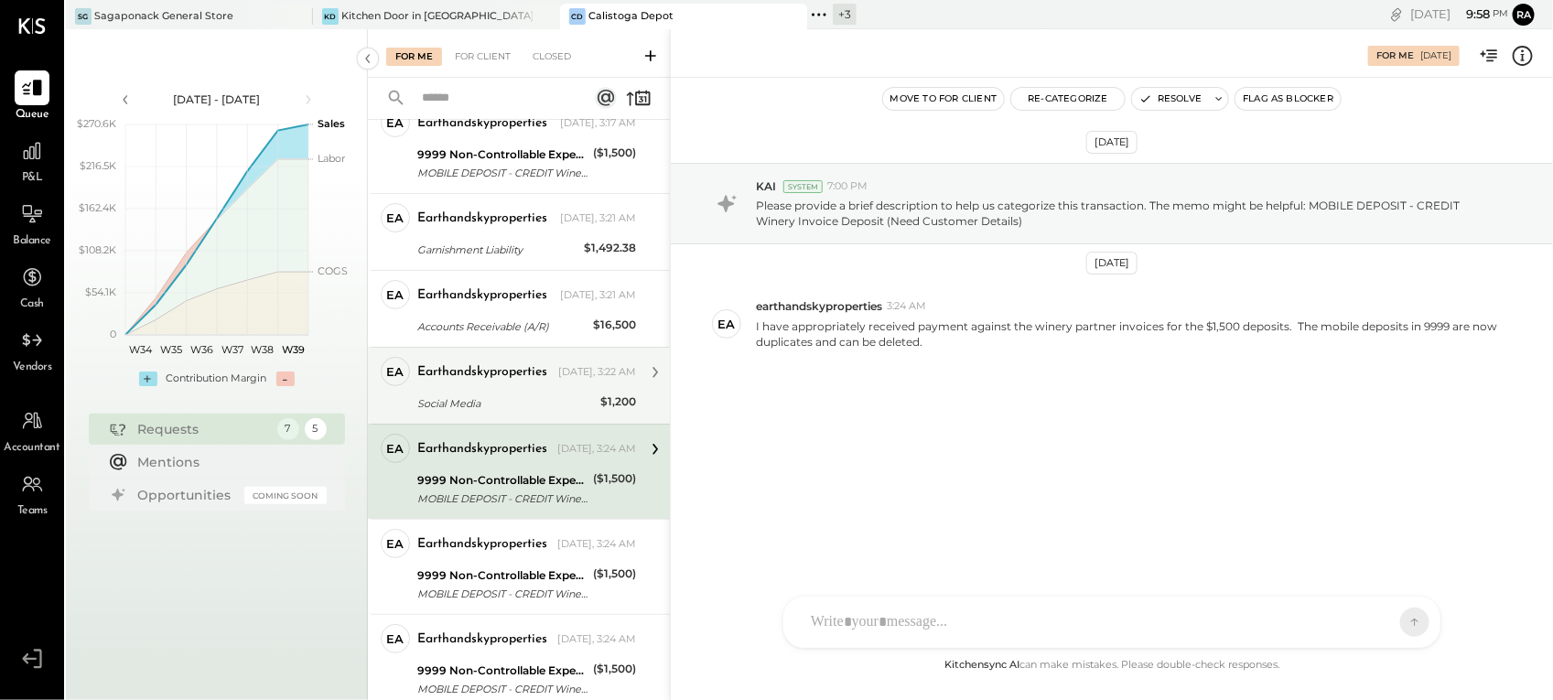
scroll to position [114, 0]
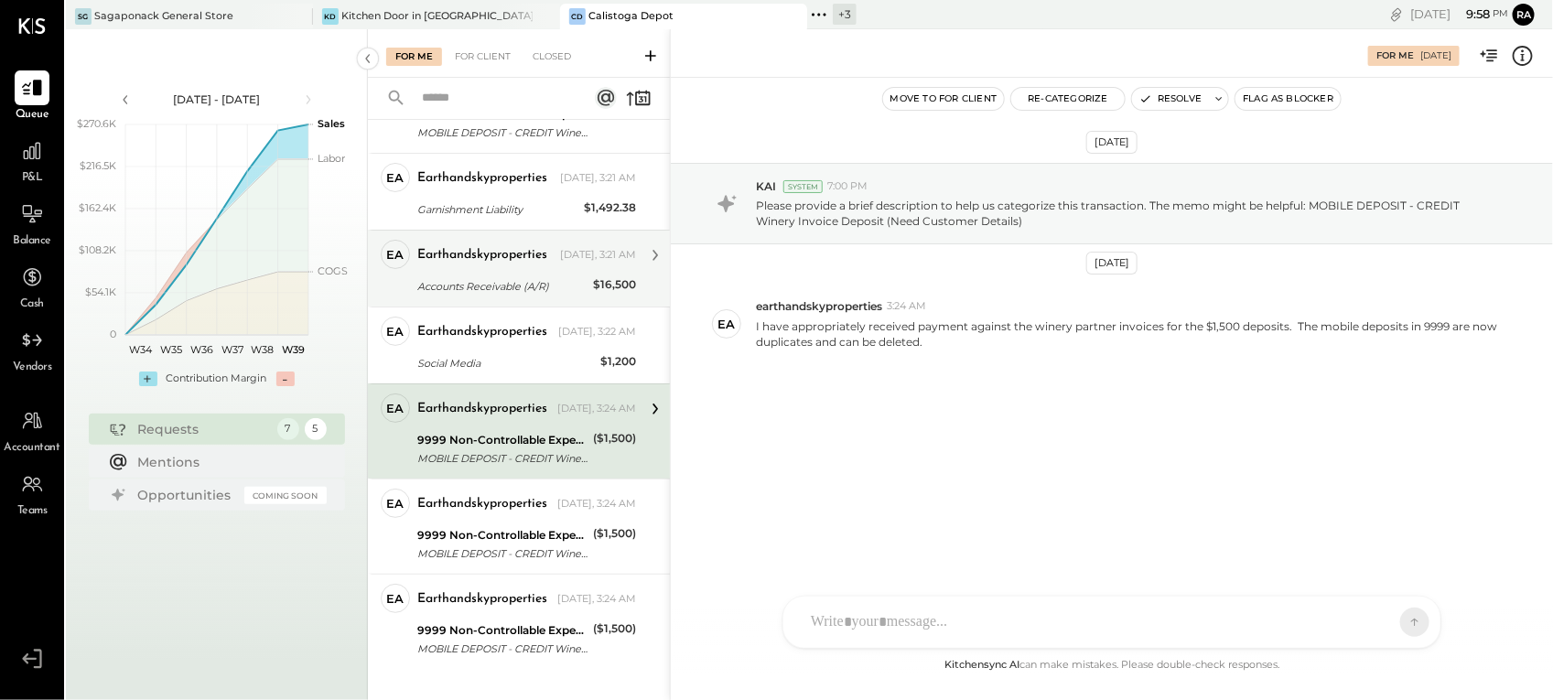
click at [517, 285] on div "Accounts Receivable (A/R)" at bounding box center [502, 286] width 170 height 18
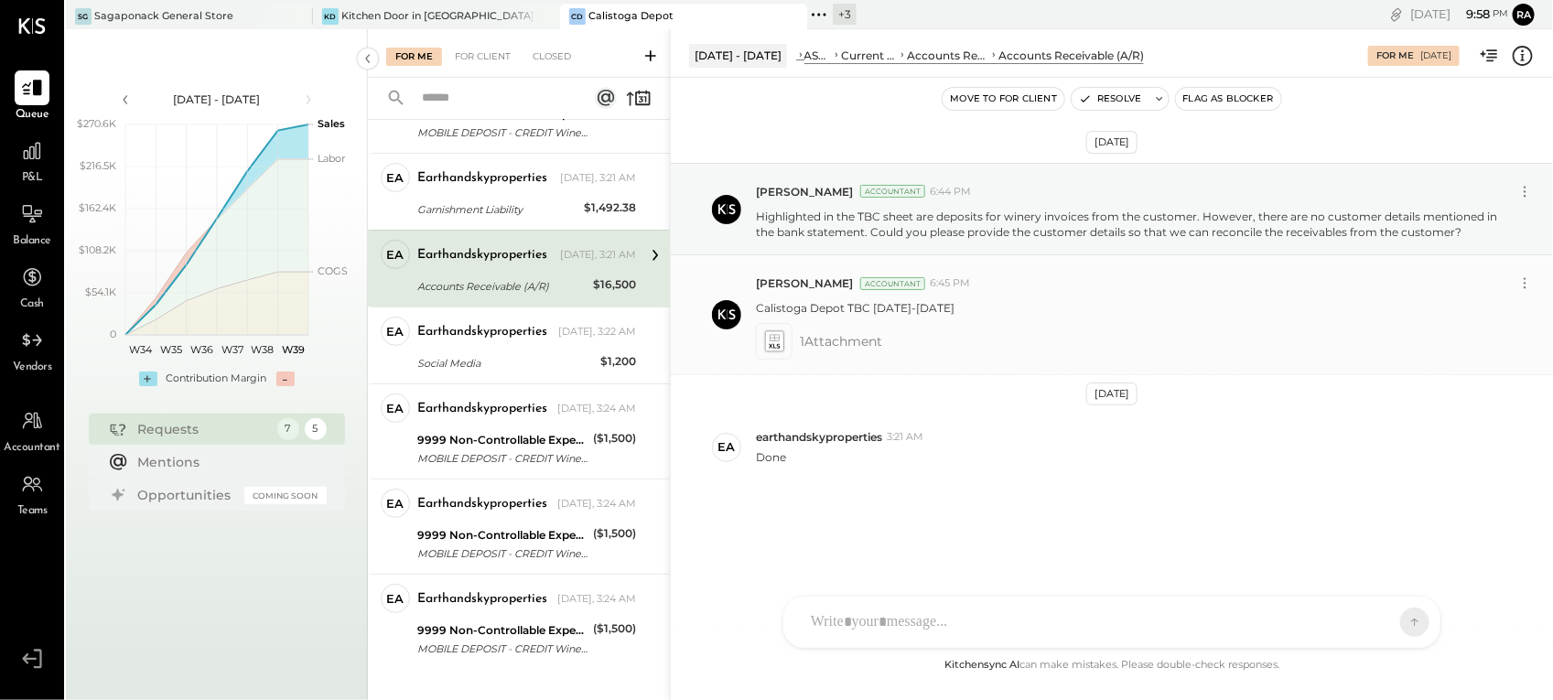
click at [776, 341] on icon at bounding box center [774, 338] width 10 height 6
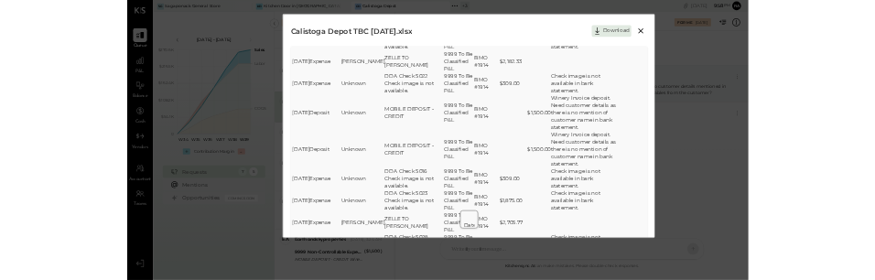
scroll to position [538, 0]
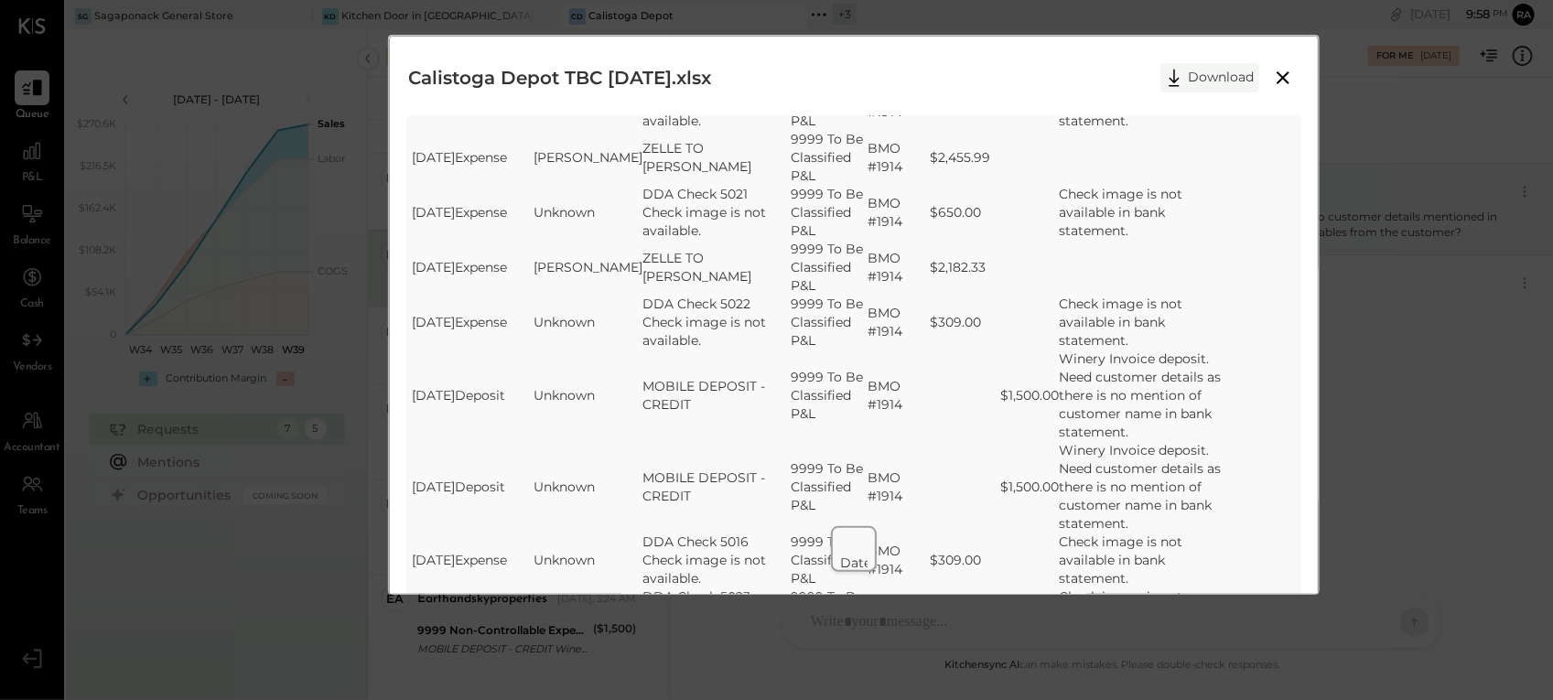
click at [1231, 71] on button "Download" at bounding box center [1209, 77] width 99 height 29
click at [1314, 131] on div "Calistoga Depot TBC [DATE].xlsx Download SheetJS Table Export Date Transaction …" at bounding box center [854, 373] width 930 height 675
click at [1288, 76] on icon at bounding box center [1283, 78] width 22 height 22
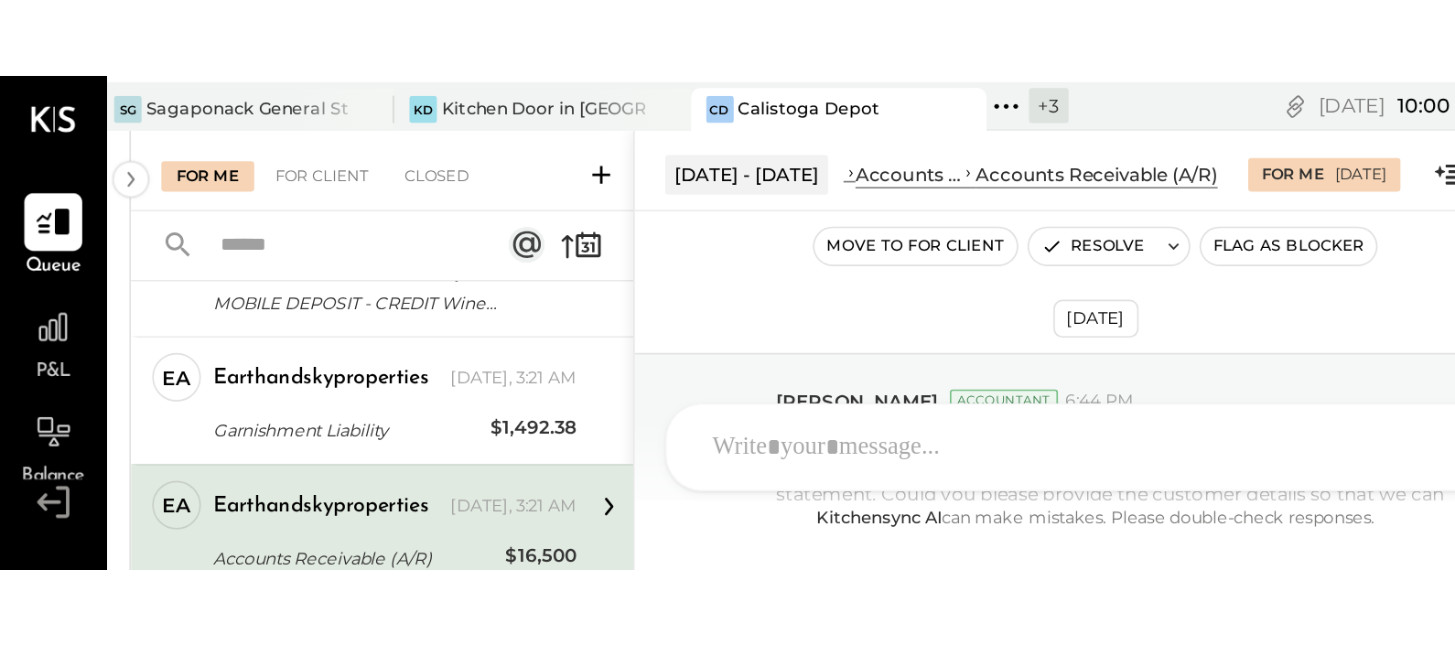
scroll to position [113, 0]
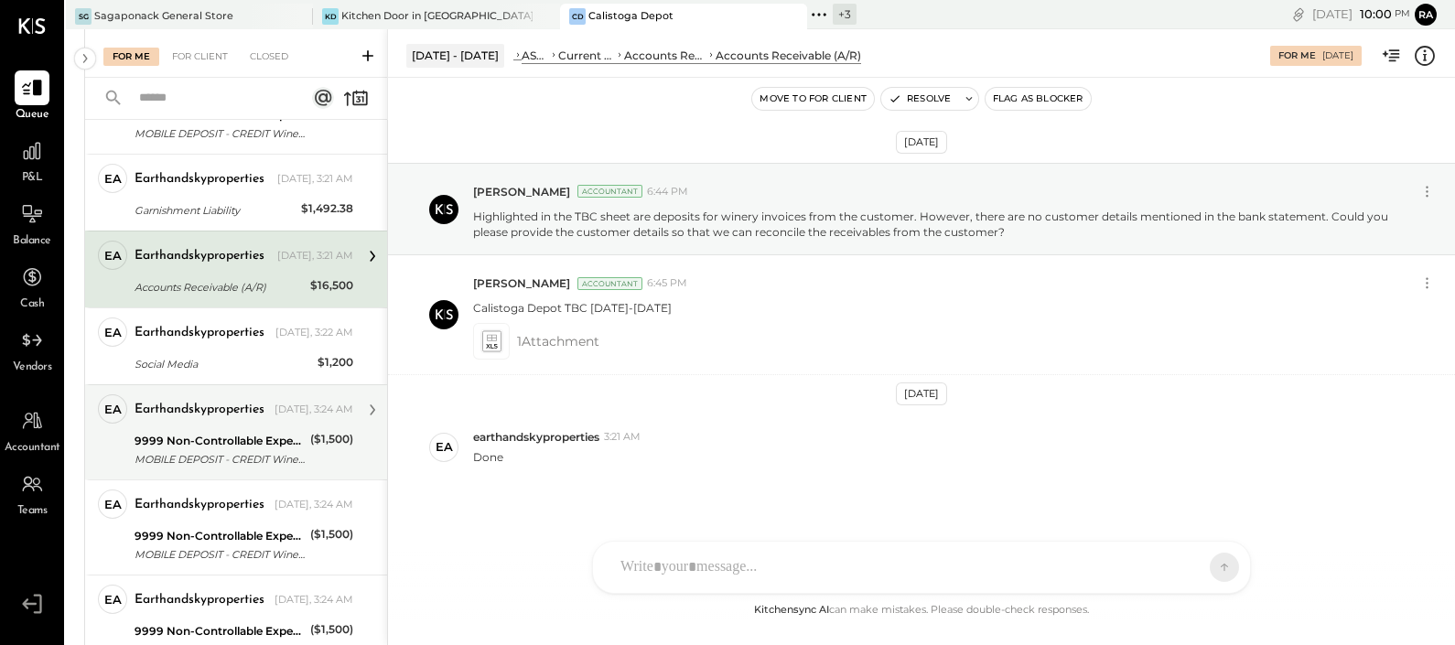
click at [234, 440] on div "9999 Non-Controllable Expenses:Other Expenses:To Be Classified P&L" at bounding box center [219, 441] width 170 height 18
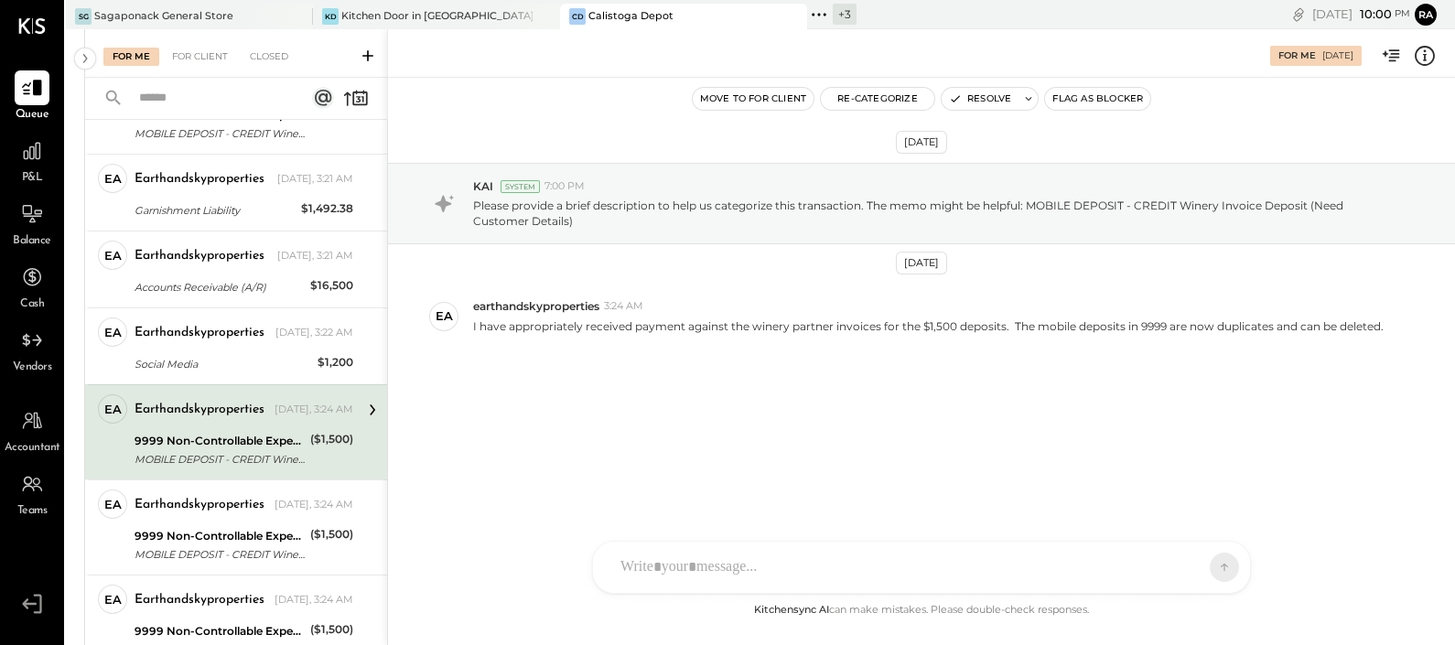
click at [1436, 57] on div "For Me [DATE]" at bounding box center [921, 53] width 1067 height 37
click at [1426, 55] on icon at bounding box center [1425, 56] width 24 height 24
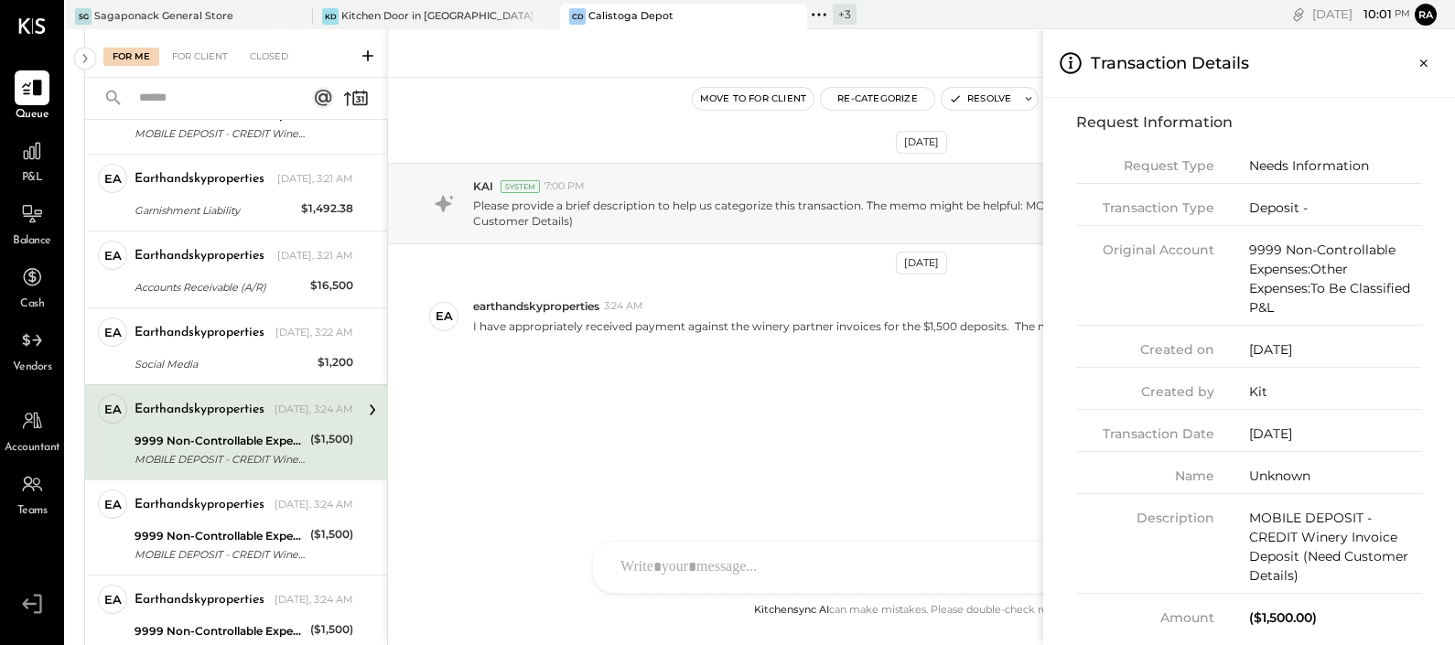
scroll to position [37, 0]
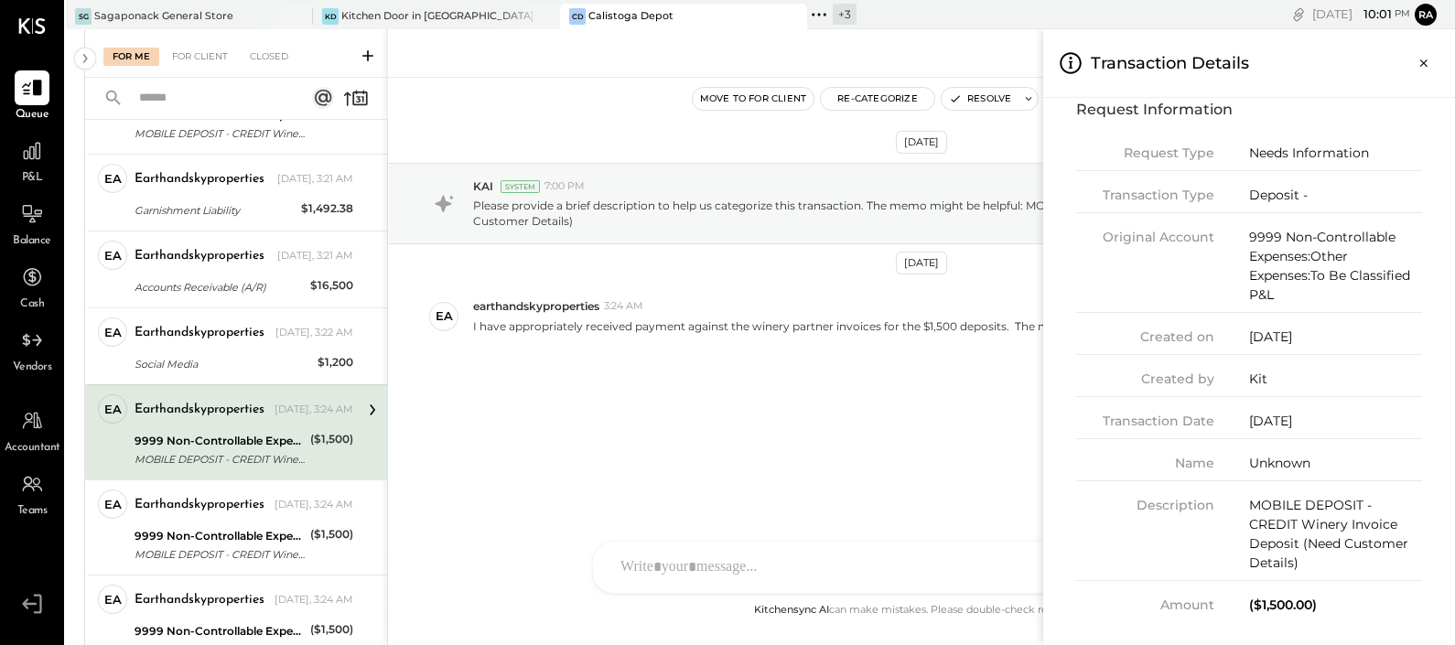
drag, startPoint x: 1425, startPoint y: 59, endPoint x: 1434, endPoint y: 62, distance: 9.6
click at [1425, 59] on icon "Close panel" at bounding box center [1423, 63] width 18 height 18
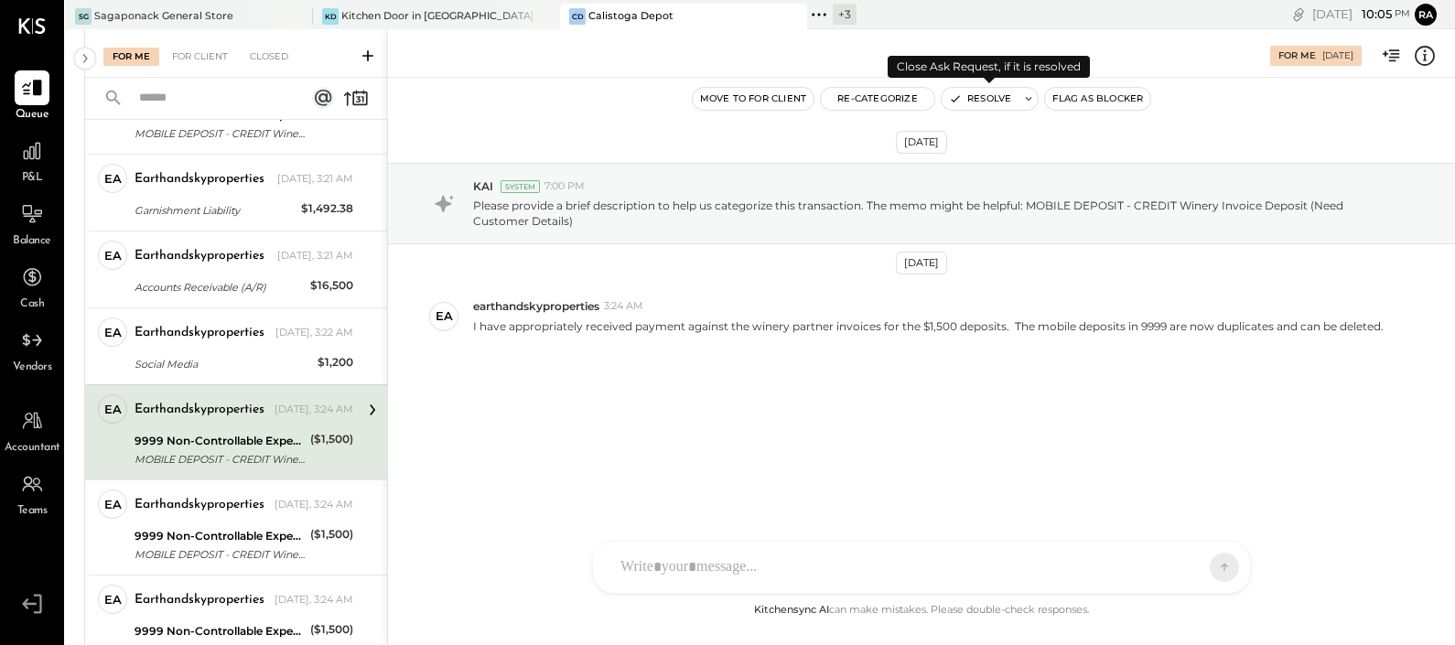
click at [992, 100] on button "Resolve" at bounding box center [979, 99] width 77 height 22
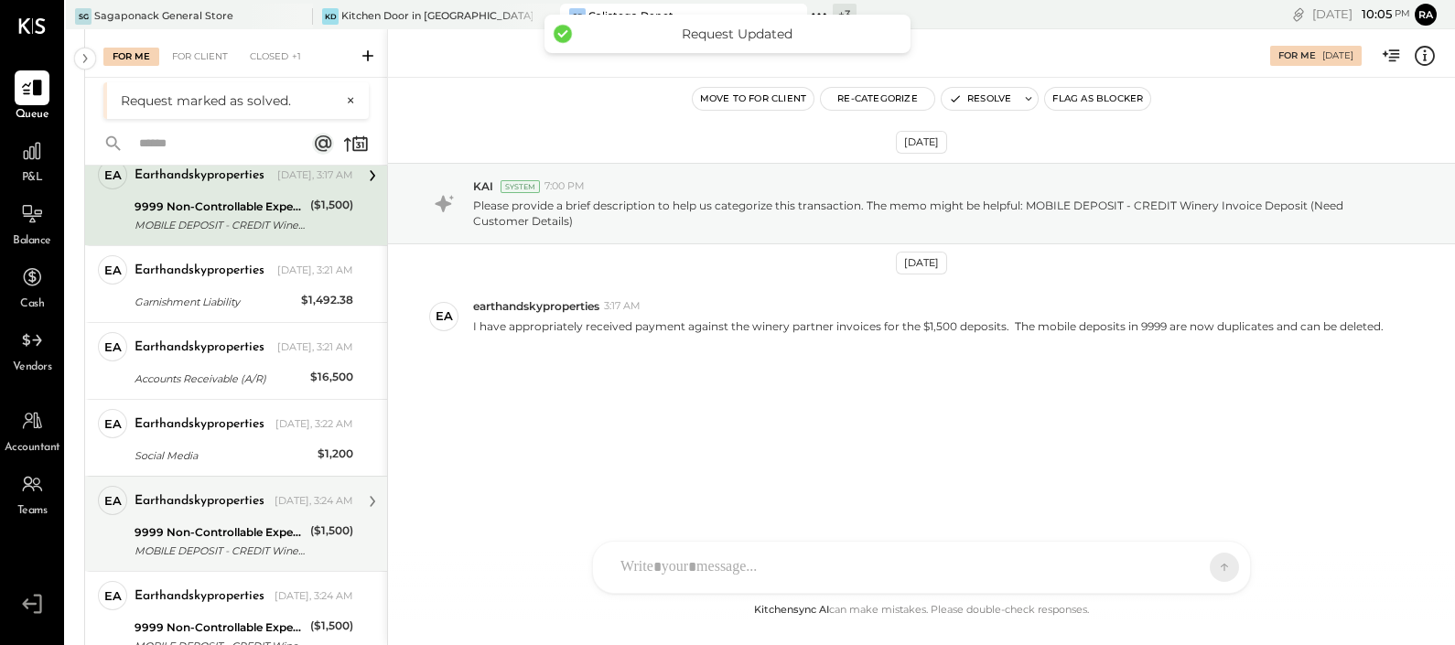
scroll to position [95, 0]
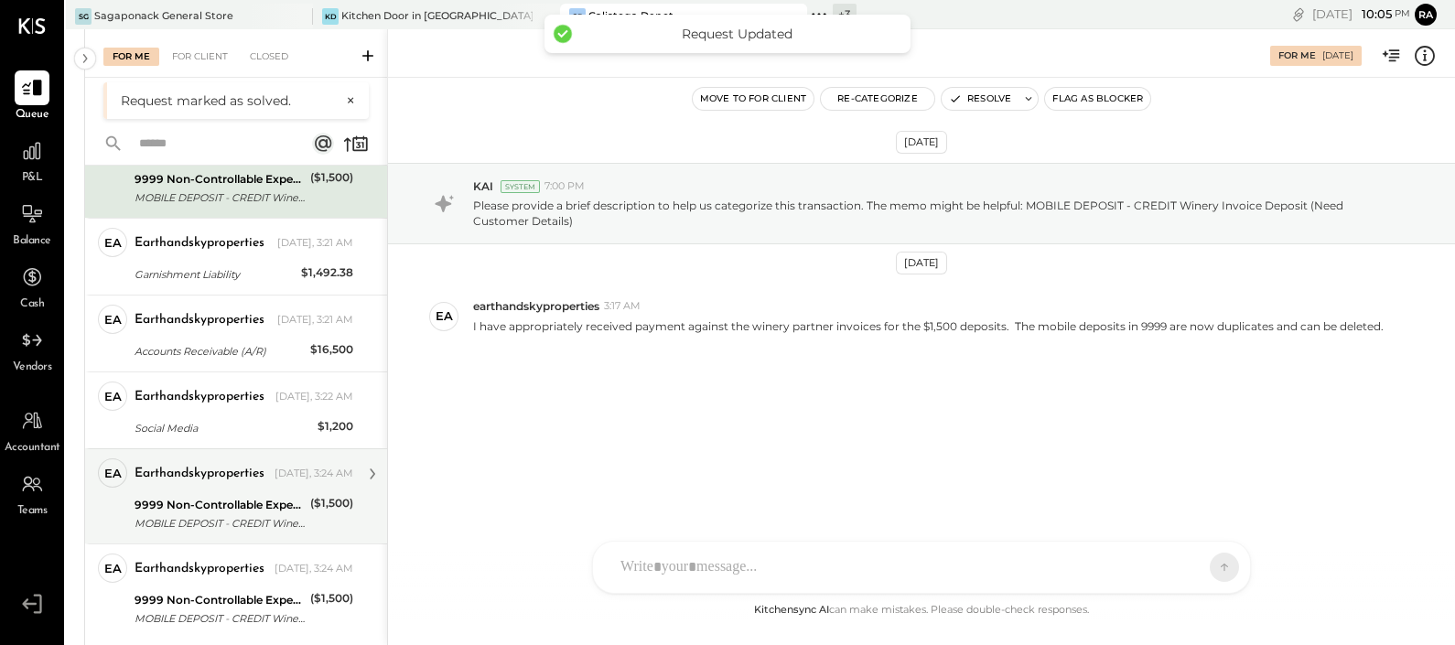
click at [244, 500] on div "9999 Non-Controllable Expenses:Other Expenses:To Be Classified P&L" at bounding box center [219, 505] width 170 height 18
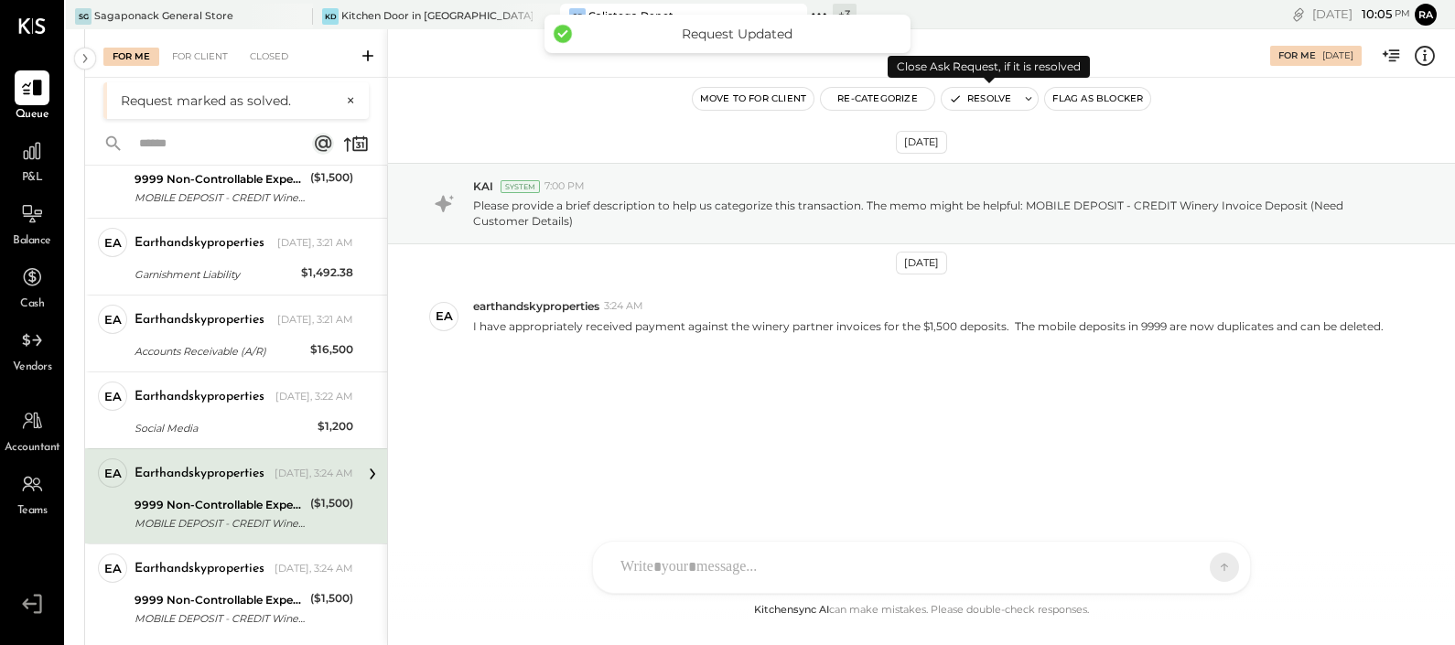
click at [972, 100] on button "Resolve" at bounding box center [979, 99] width 77 height 22
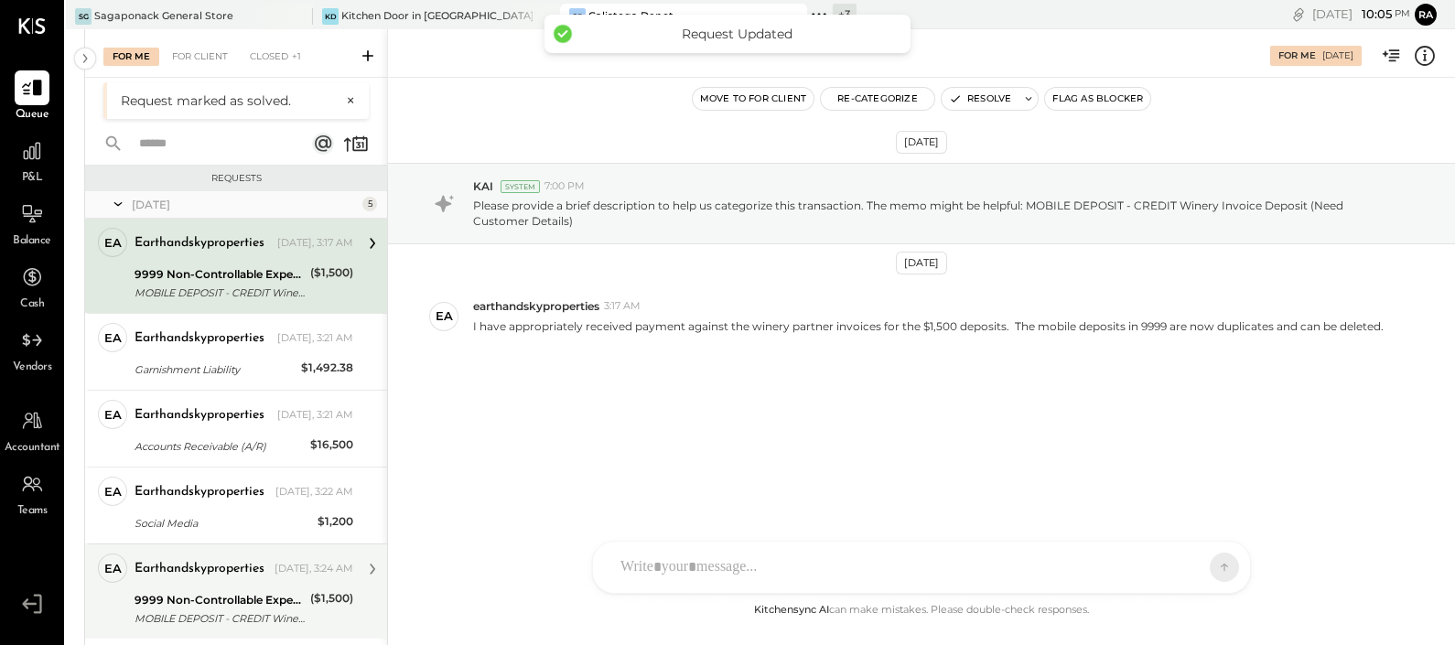
scroll to position [1, 0]
click at [254, 588] on div "9999 Non-Controllable Expenses:Other Expenses:To Be Classified P&L MOBILE DEPOS…" at bounding box center [219, 608] width 170 height 40
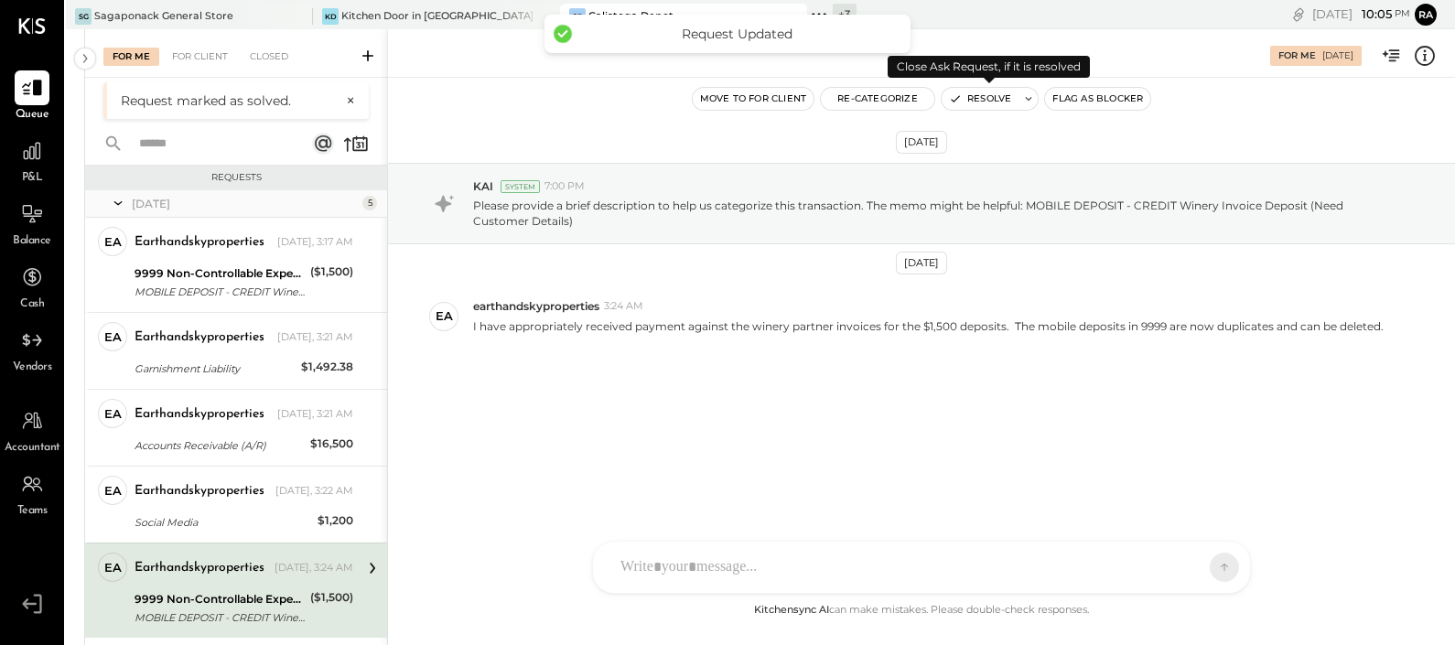
click at [986, 100] on button "Resolve" at bounding box center [979, 99] width 77 height 22
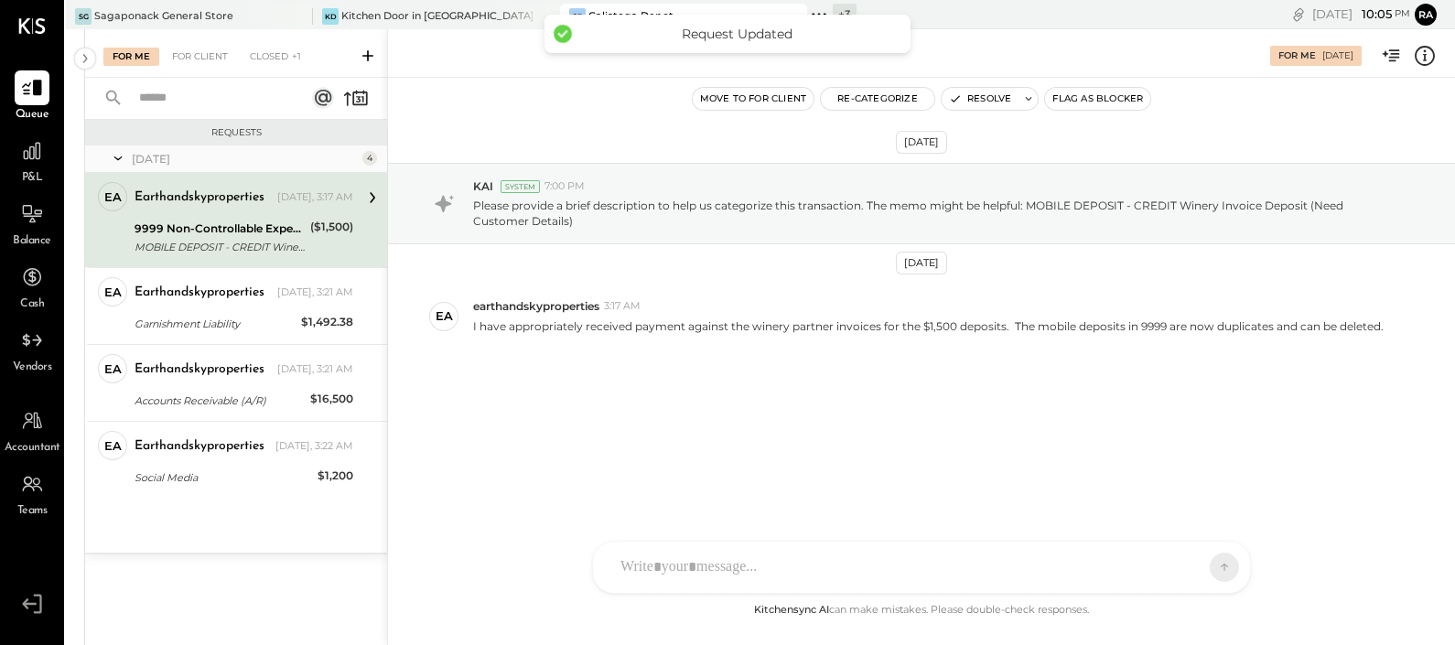
click at [263, 234] on div "9999 Non-Controllable Expenses:Other Expenses:To Be Classified P&L" at bounding box center [219, 229] width 170 height 18
click at [984, 93] on button "Resolve" at bounding box center [979, 99] width 77 height 22
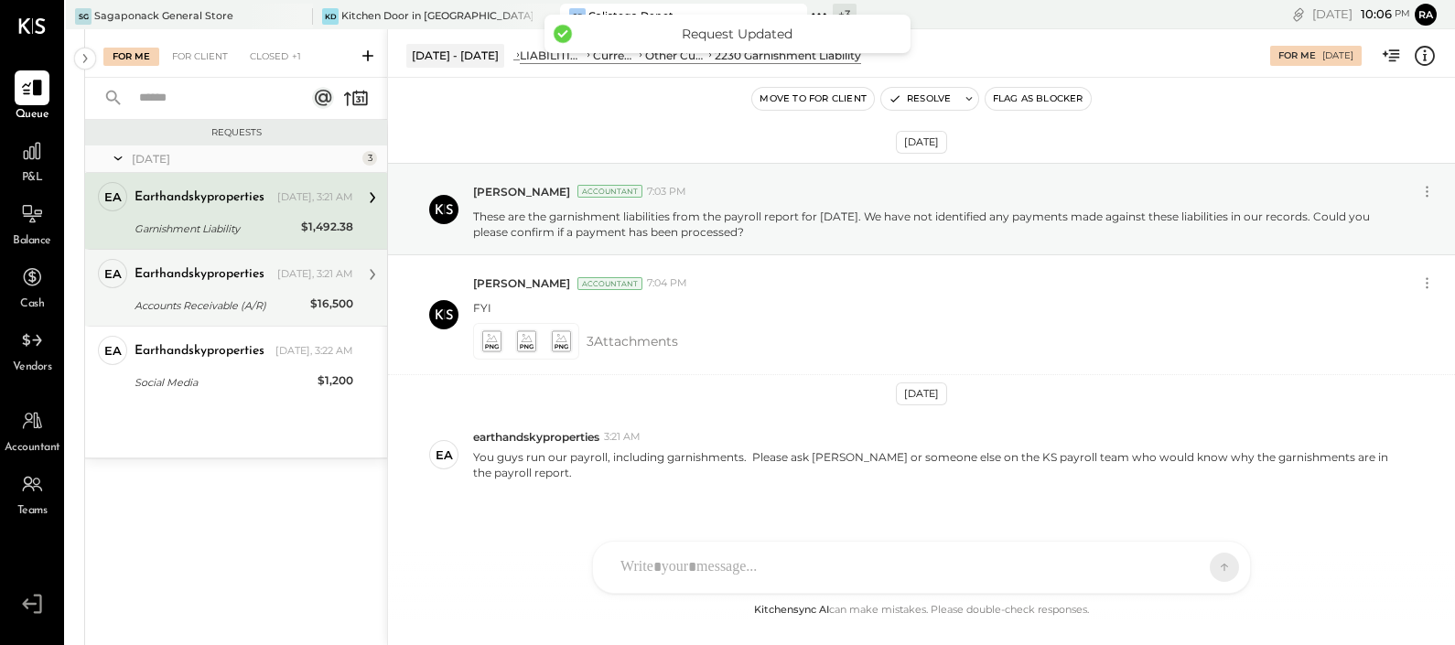
click at [229, 293] on div "earthandskyproperties [DATE], 3:21 AM Accounts Receivable (A/R) $16,500 Done" at bounding box center [243, 288] width 219 height 58
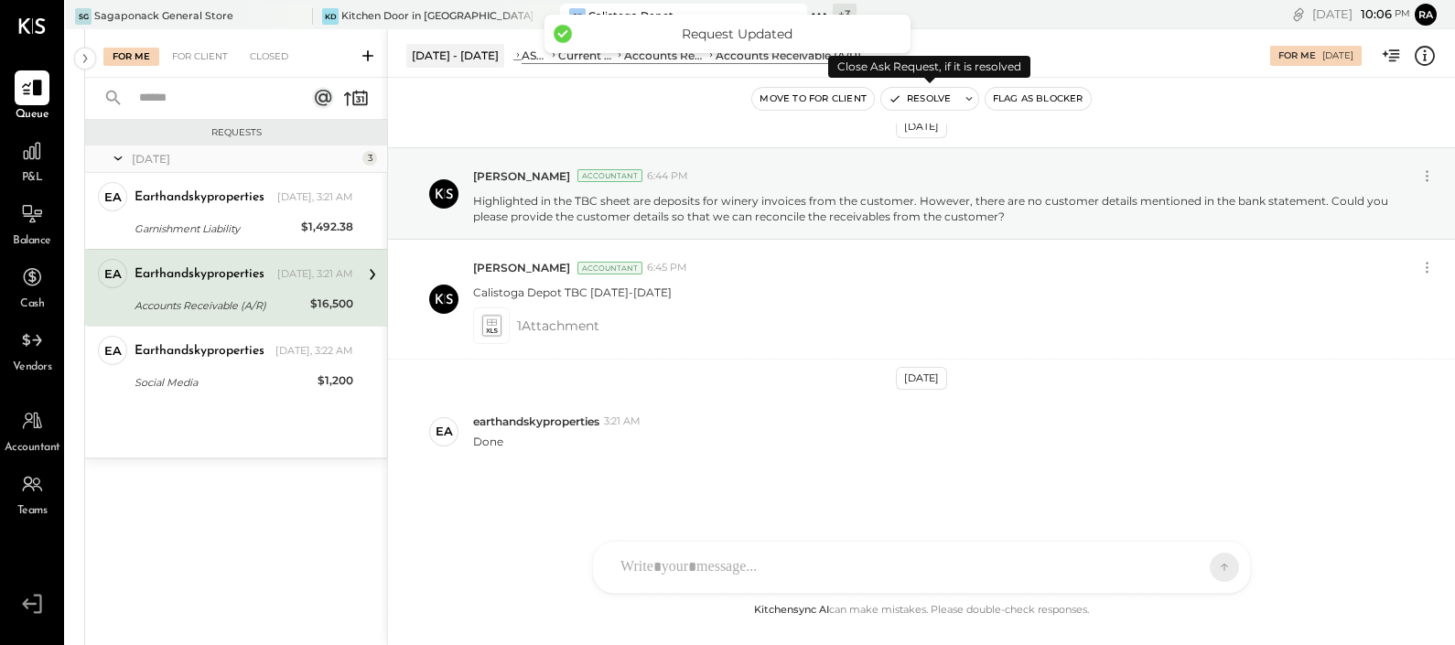
click at [920, 101] on button "Resolve" at bounding box center [919, 99] width 77 height 22
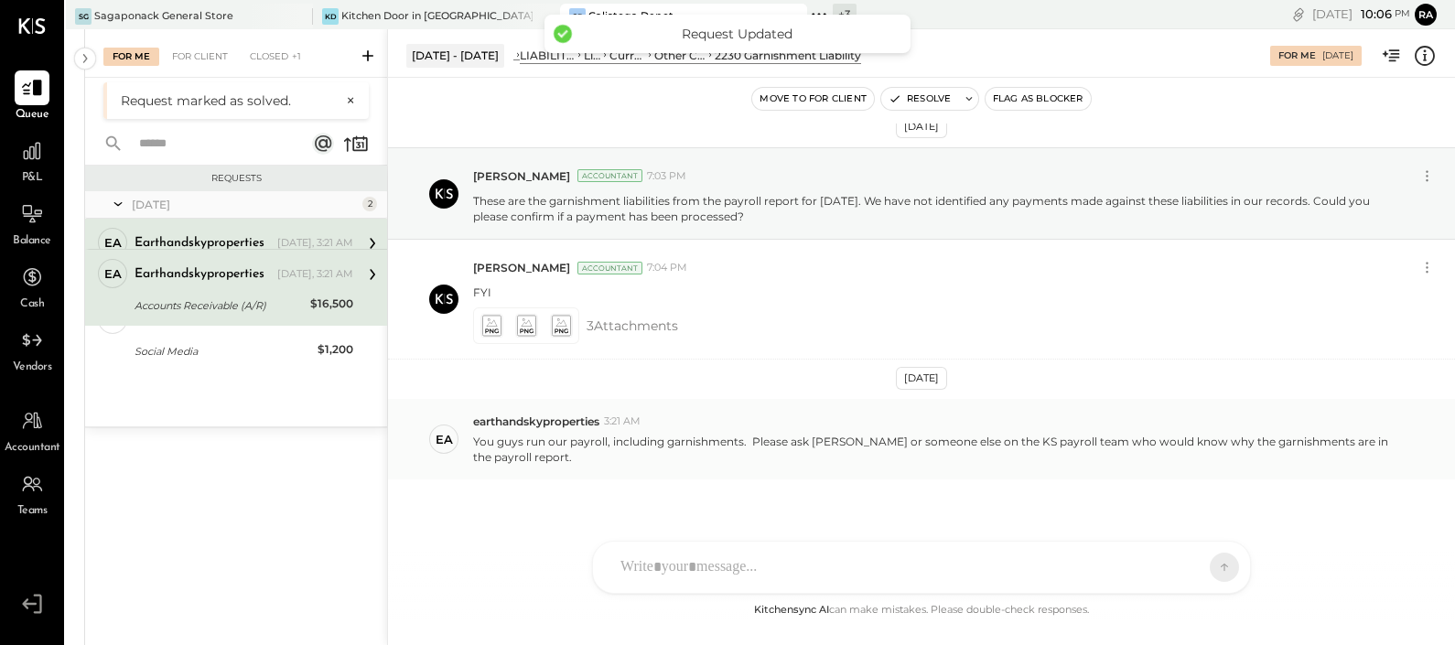
scroll to position [32, 0]
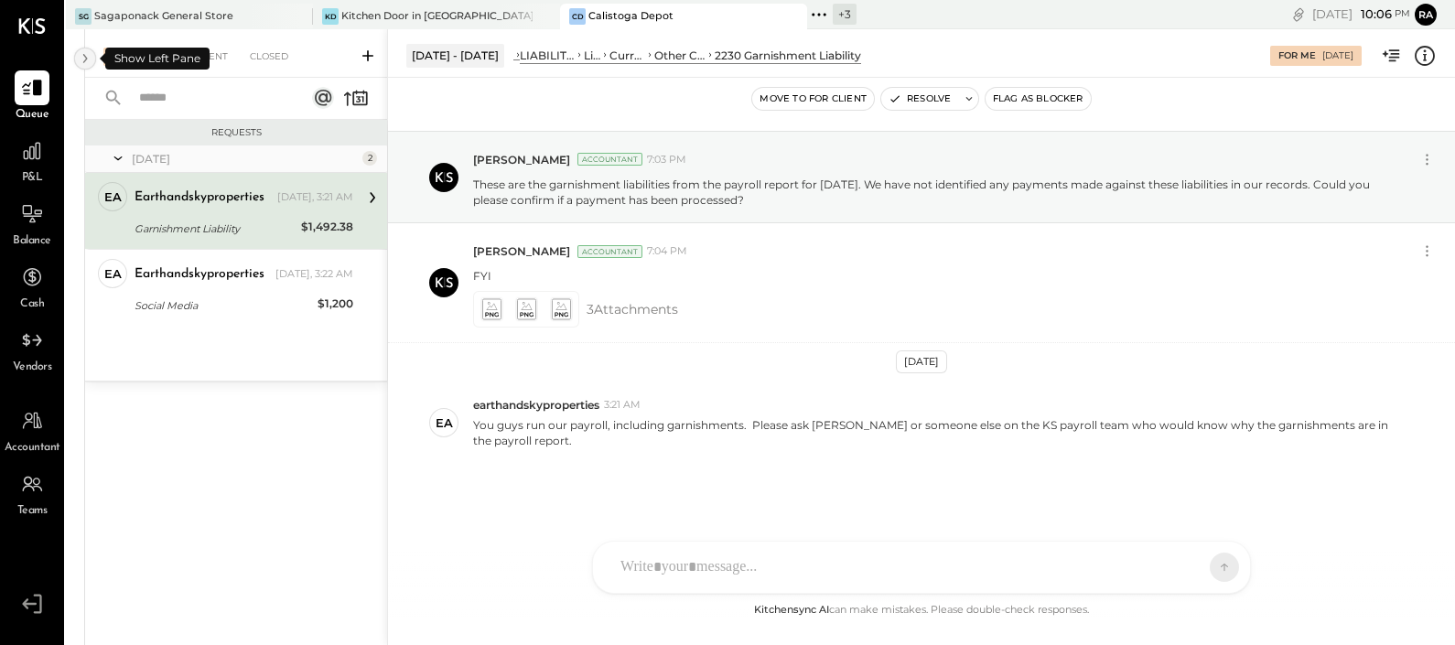
click at [83, 62] on icon at bounding box center [85, 58] width 5 height 9
